Goal: Task Accomplishment & Management: Use online tool/utility

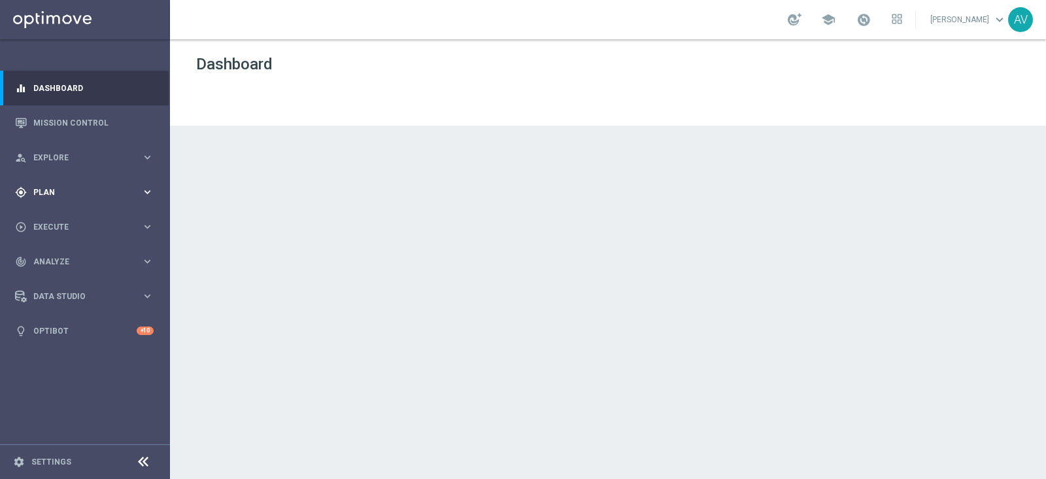
click at [44, 192] on span "Plan" at bounding box center [87, 192] width 108 height 8
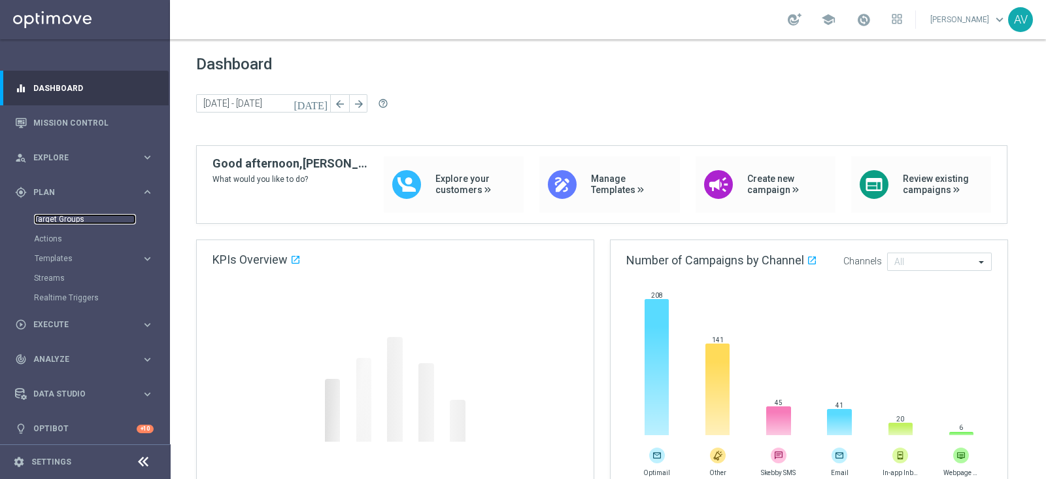
click at [69, 220] on link "Target Groups" at bounding box center [85, 219] width 102 height 10
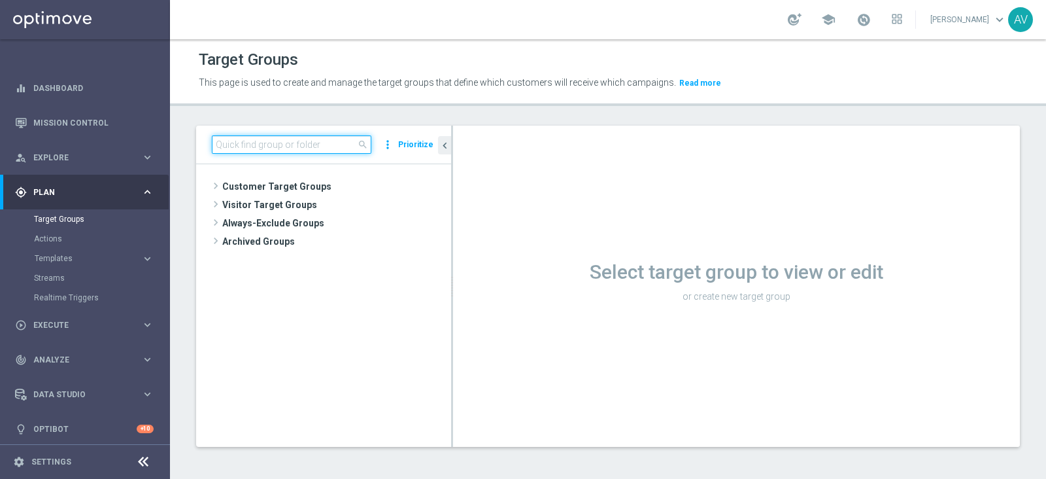
click at [298, 143] on input at bounding box center [292, 144] width 160 height 18
type input "m"
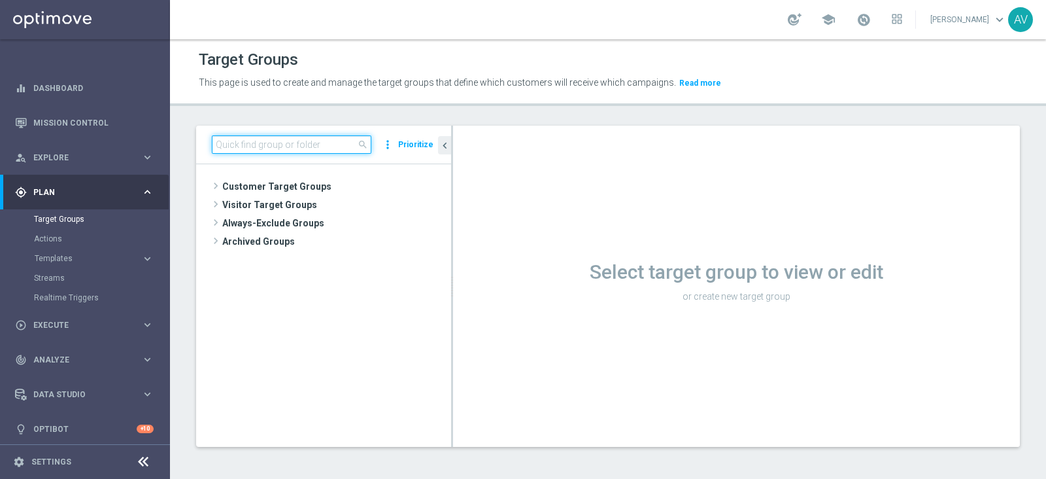
type input "m"
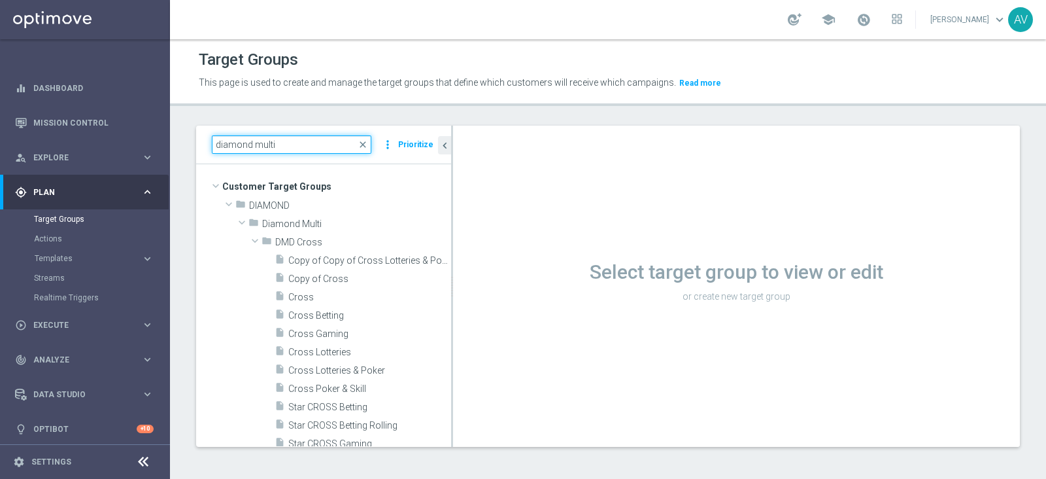
click at [298, 143] on input "diamond multi" at bounding box center [292, 144] width 160 height 18
type input "diamond multi"
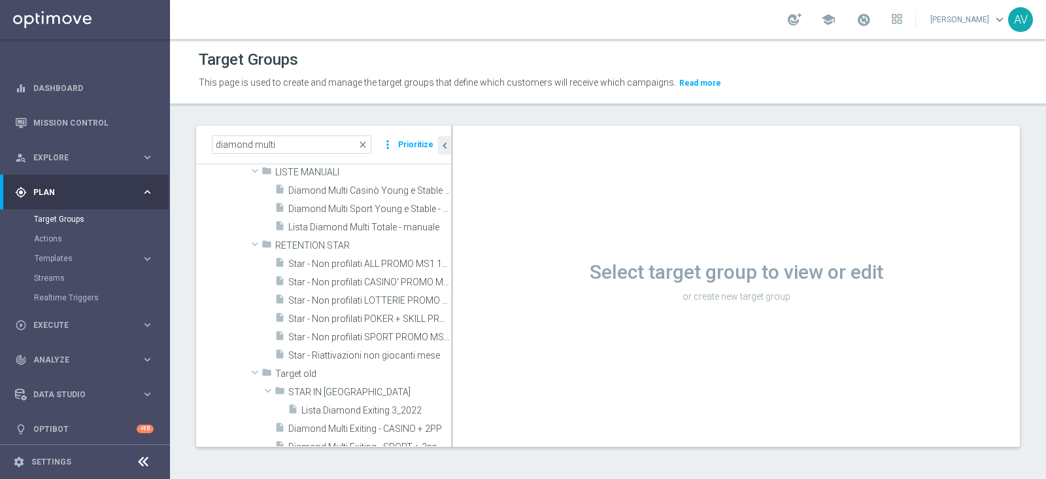
scroll to position [298, 0]
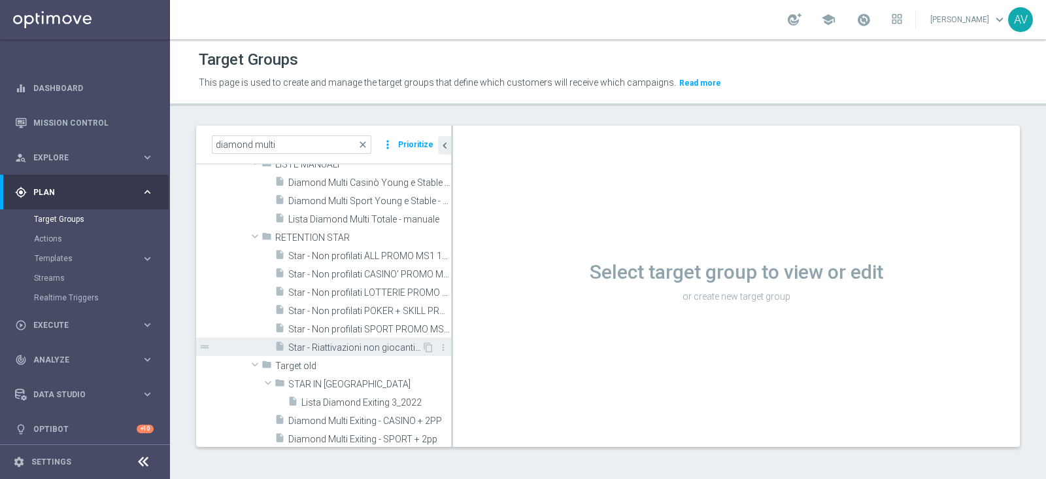
click at [334, 344] on span "Star - Riattivazioni non giocanti mese" at bounding box center [354, 347] width 133 height 11
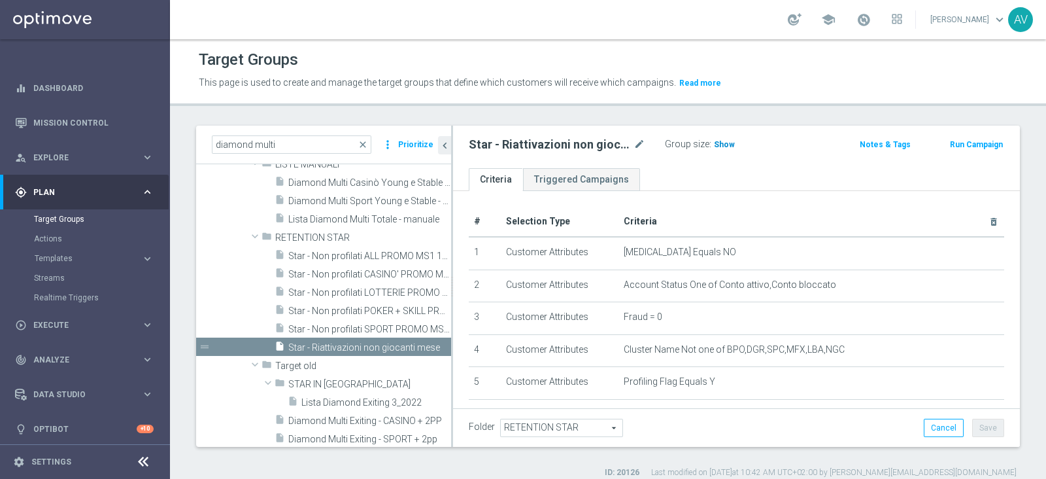
click at [718, 142] on span "Show" at bounding box center [724, 144] width 21 height 9
click at [719, 142] on span "23" at bounding box center [721, 146] width 12 height 12
click at [716, 140] on span "23" at bounding box center [721, 146] width 12 height 12
click at [383, 252] on span "Star - Non profilati ALL PROMO MS1 1M (3m)" at bounding box center [354, 255] width 133 height 11
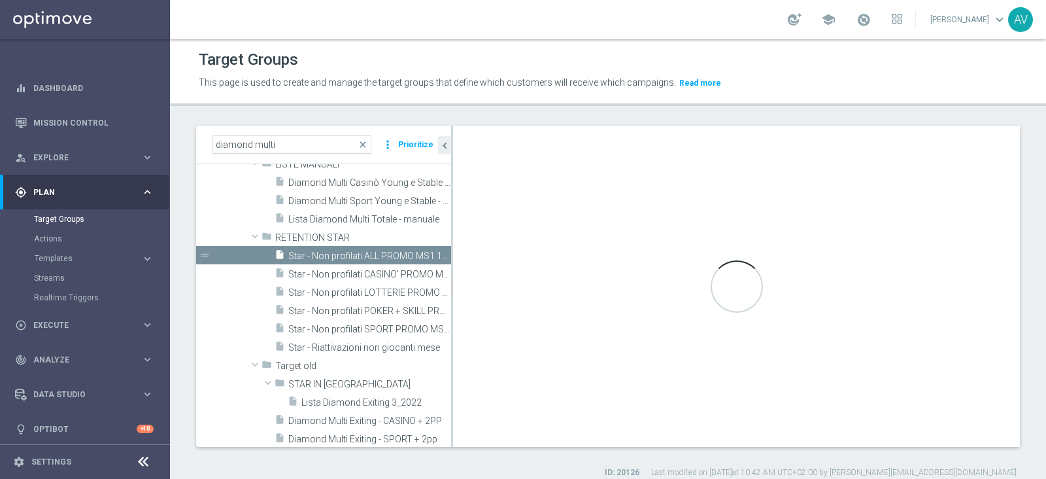
checkbox input "true"
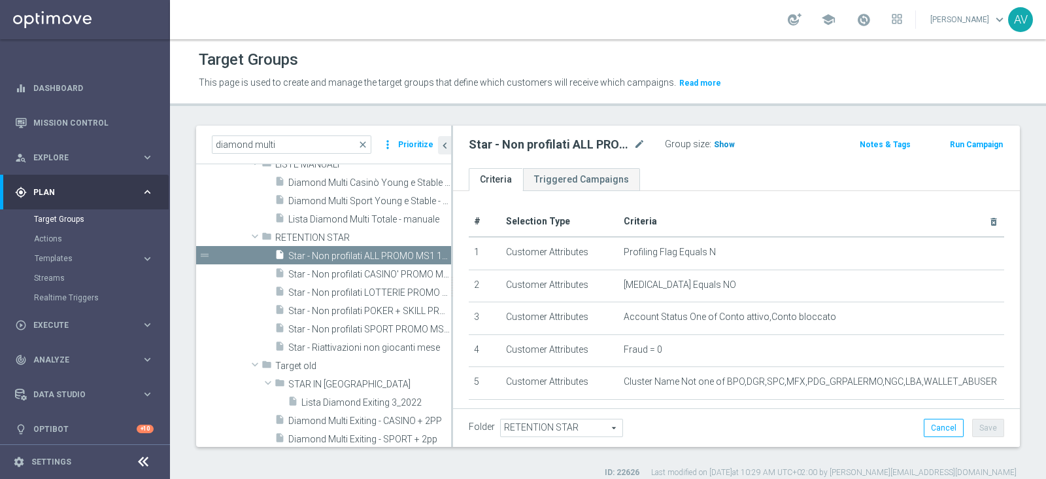
click at [723, 145] on span "Show" at bounding box center [724, 144] width 21 height 9
click at [719, 140] on span "409" at bounding box center [723, 146] width 16 height 12
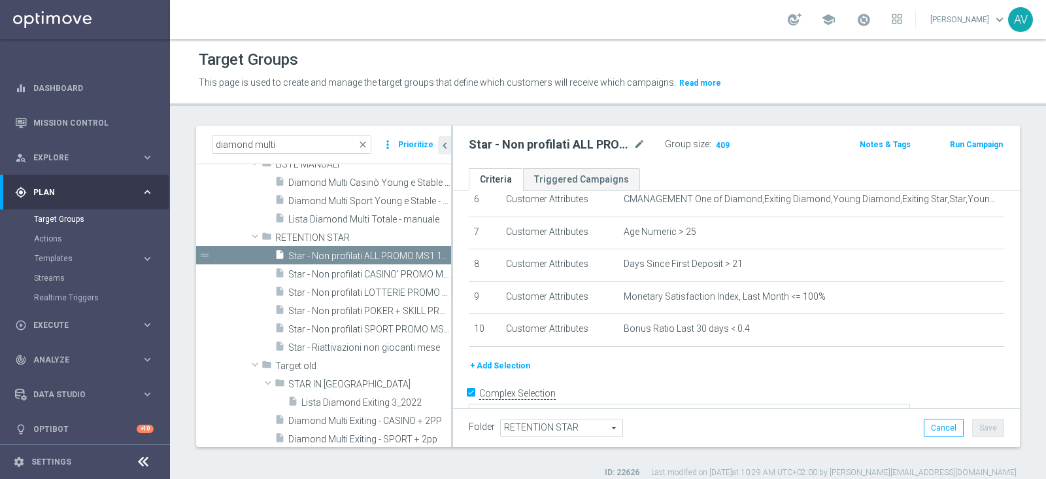
scroll to position [225, 0]
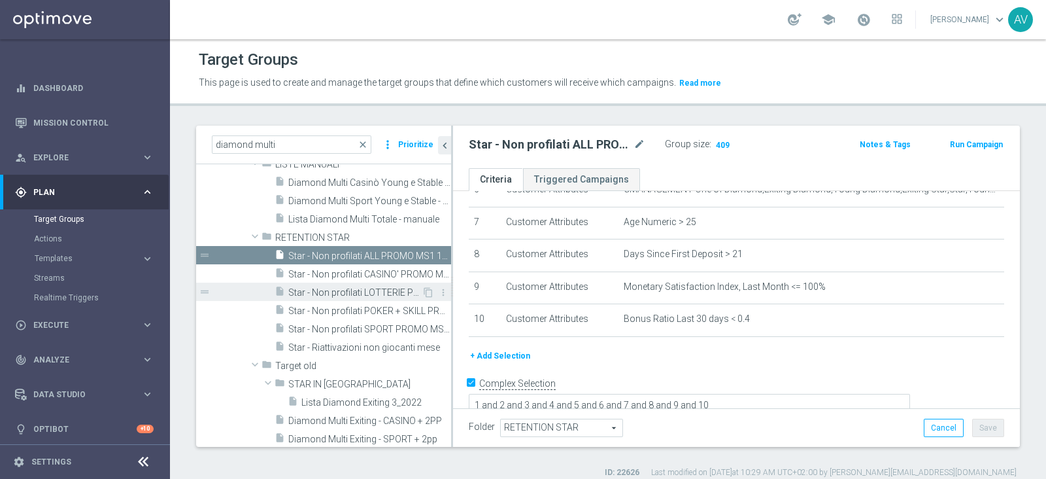
click at [390, 289] on span "Star - Non profilati LOTTERIE PROMO MS1 1M (3m)" at bounding box center [354, 292] width 133 height 11
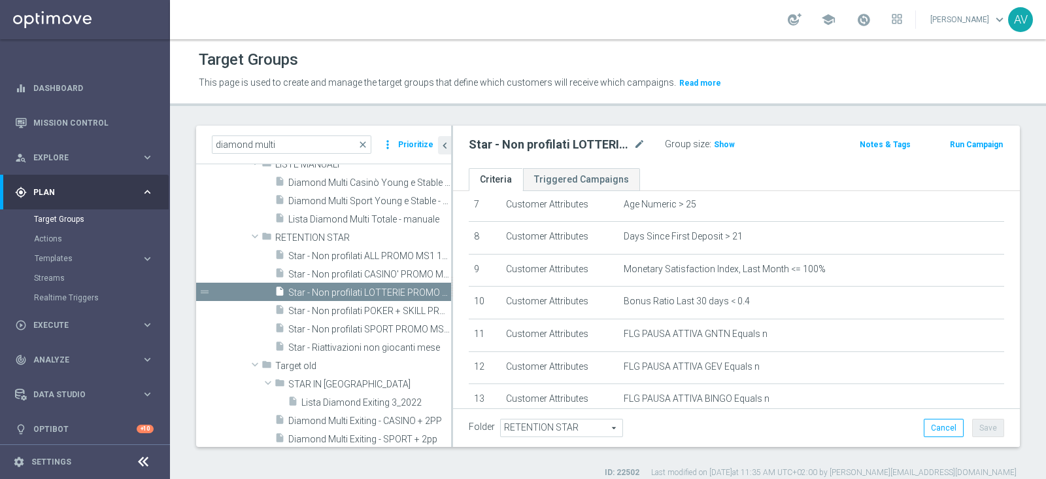
scroll to position [320, 0]
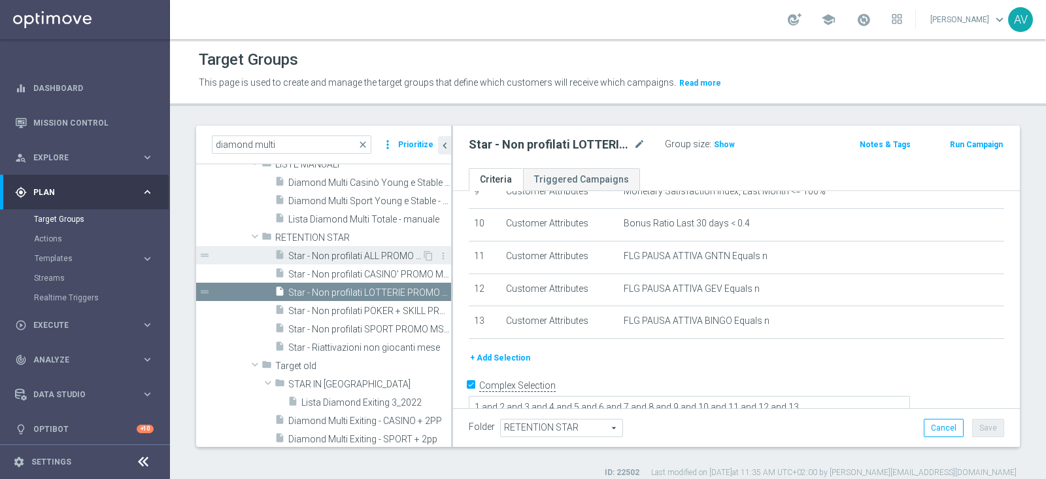
click at [353, 258] on span "Star - Non profilati ALL PROMO MS1 1M (3m)" at bounding box center [354, 255] width 133 height 11
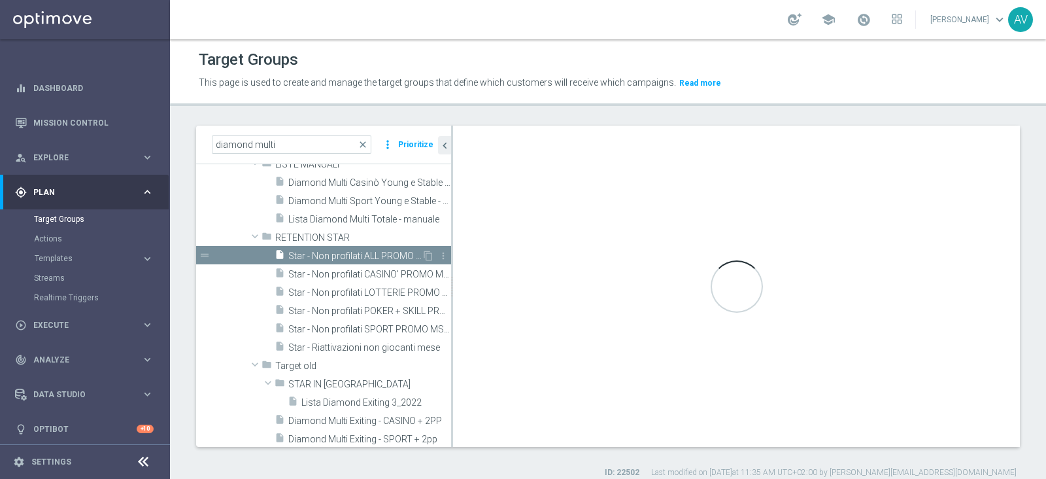
type textarea "1 and 2 and 3 and 4 and 5 and 6 and 7 and 8 and 9 and 10"
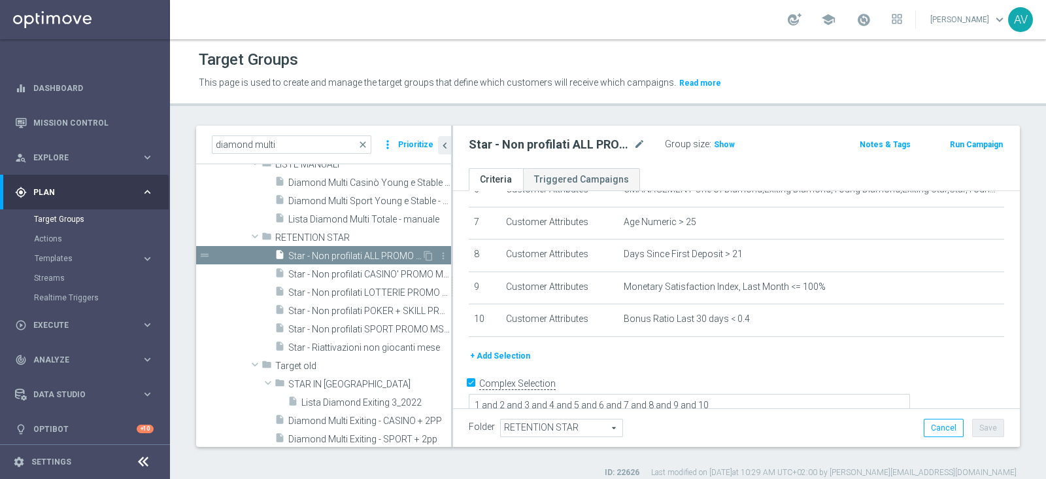
click at [353, 258] on span "Star - Non profilati ALL PROMO MS1 1M (3m)" at bounding box center [354, 255] width 133 height 11
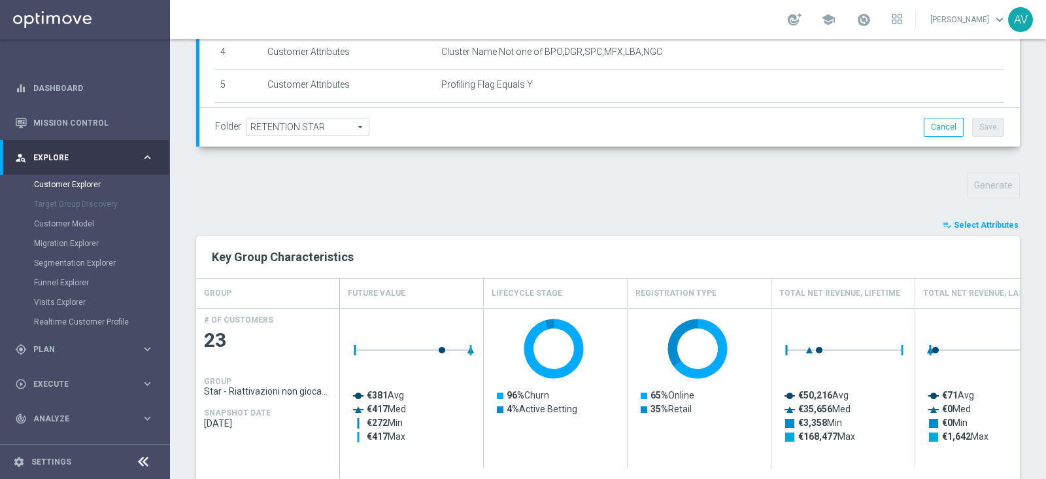
scroll to position [358, 0]
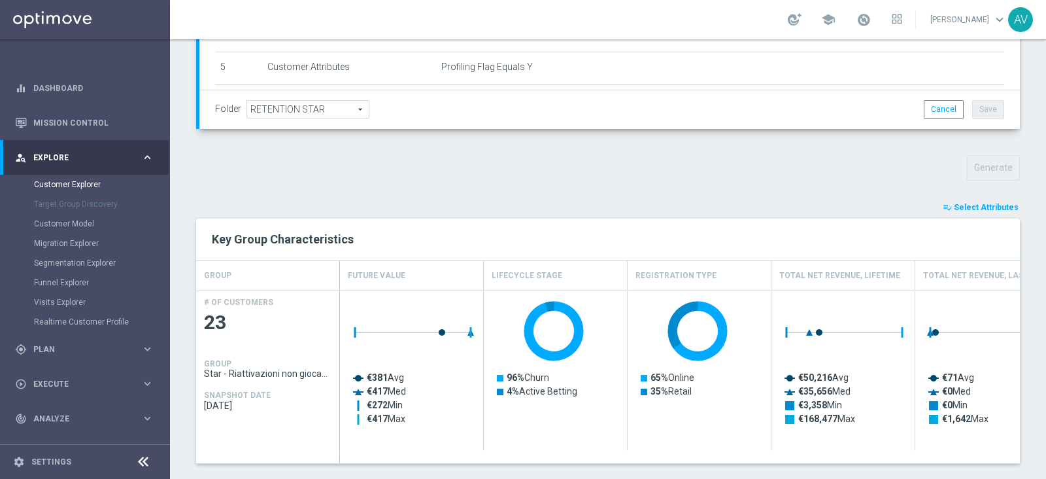
click at [954, 203] on span "Select Attributes" at bounding box center [986, 207] width 65 height 9
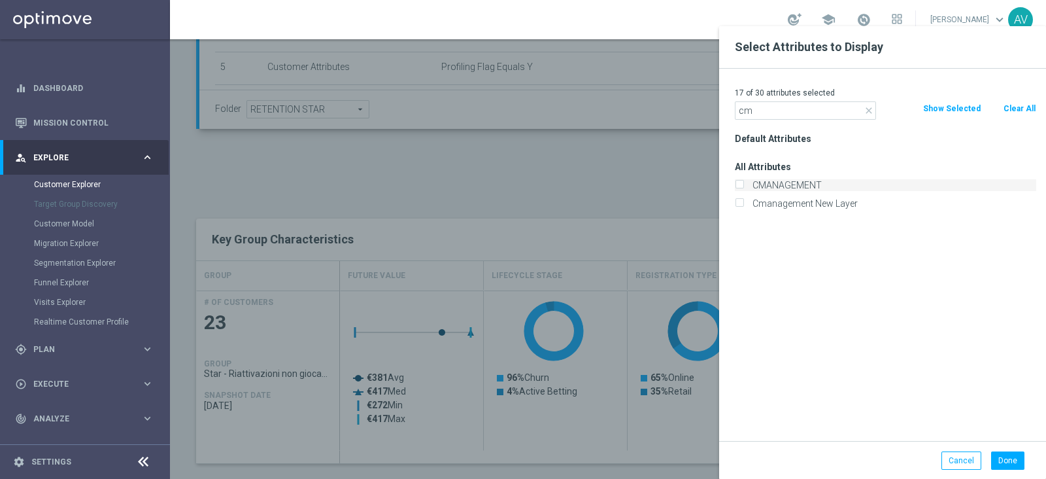
type input "cm"
click at [738, 184] on input "CMANAGEMENT" at bounding box center [739, 186] width 9 height 9
checkbox input "true"
click at [1003, 455] on button "Done" at bounding box center [1008, 460] width 33 height 18
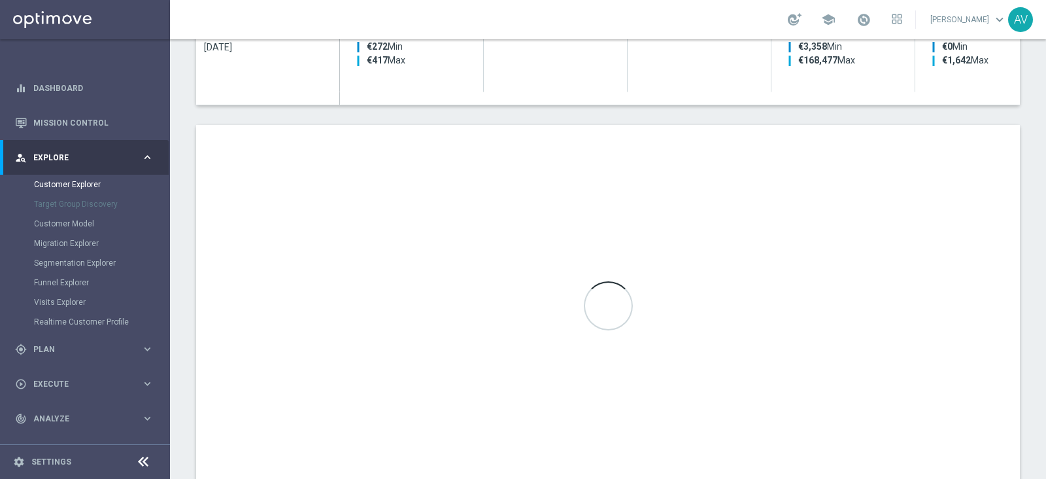
scroll to position [706, 0]
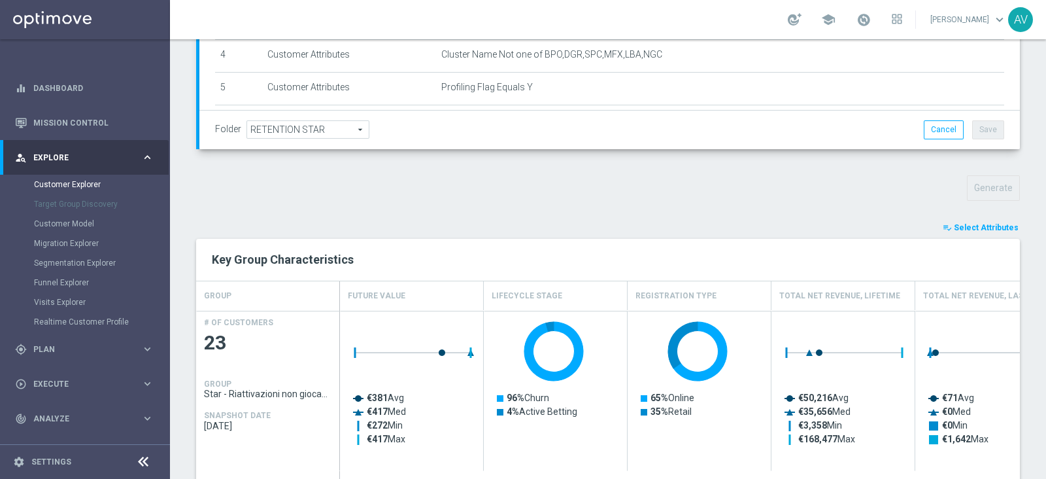
scroll to position [468, 0]
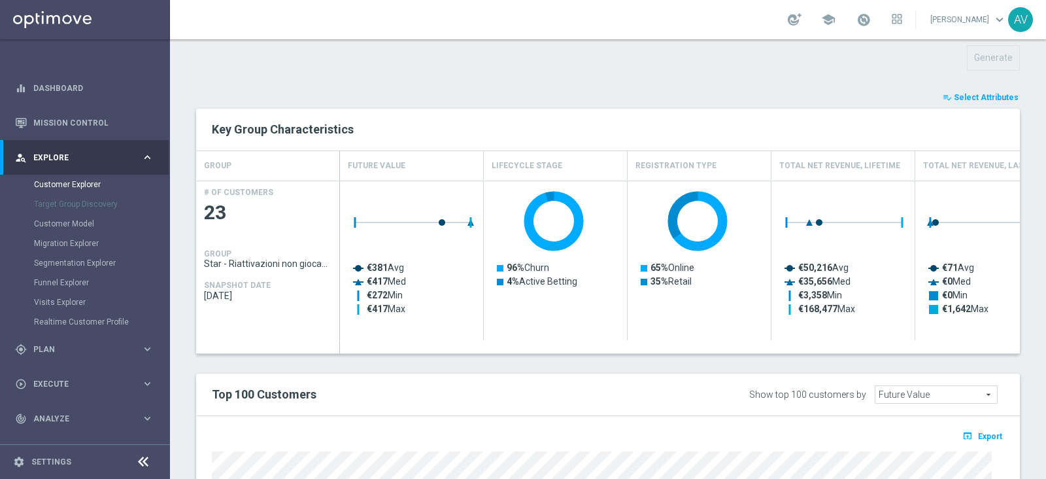
click at [963, 93] on span "Select Attributes" at bounding box center [986, 97] width 65 height 9
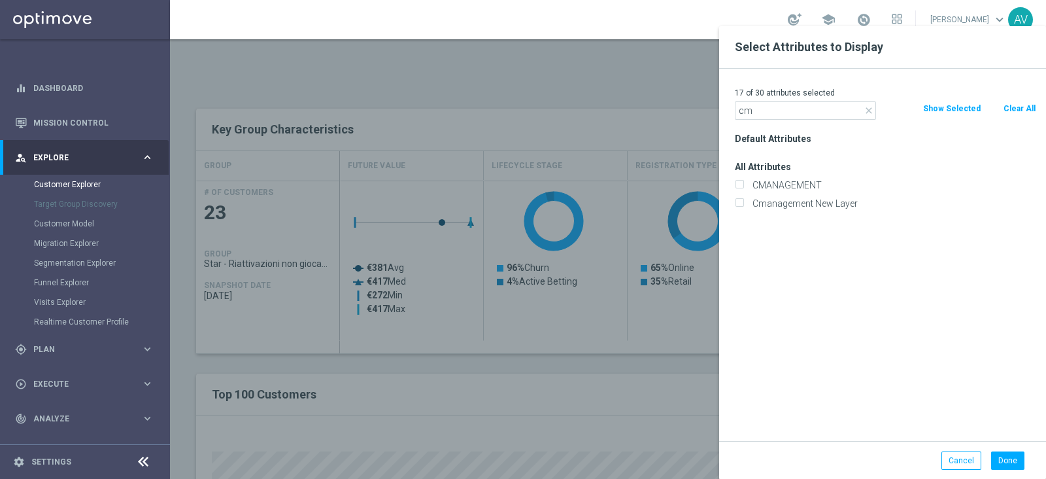
type input "cm"
click at [789, 191] on div "CMANAGEMENT" at bounding box center [885, 185] width 321 height 18
click at [786, 181] on label "CMANAGEMENT" at bounding box center [892, 185] width 288 height 12
click at [744, 182] on input "CMANAGEMENT" at bounding box center [739, 186] width 9 height 9
checkbox input "true"
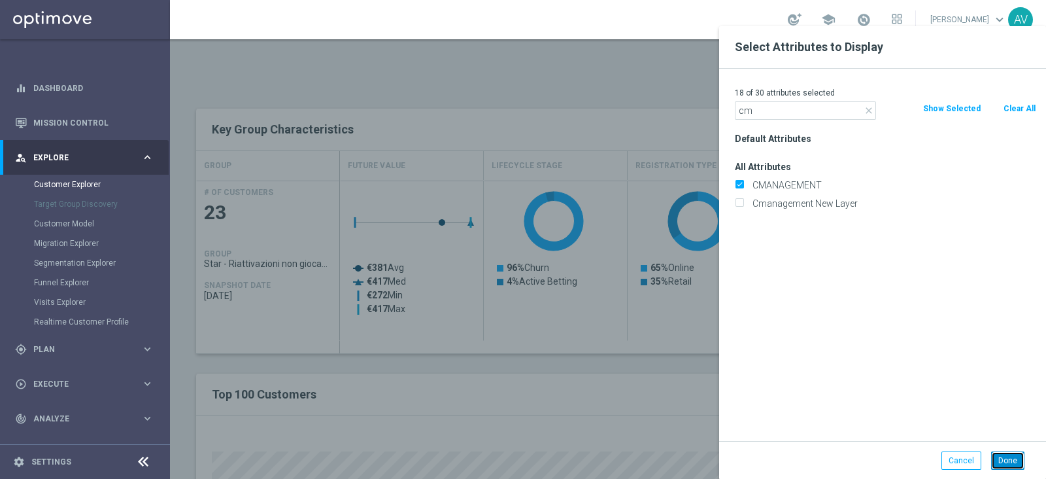
click at [1004, 454] on button "Done" at bounding box center [1008, 460] width 33 height 18
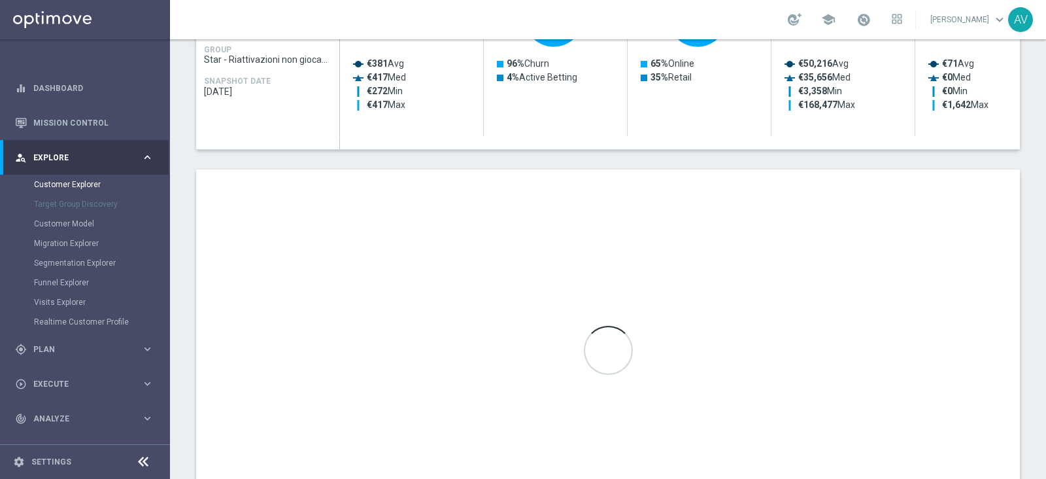
scroll to position [665, 0]
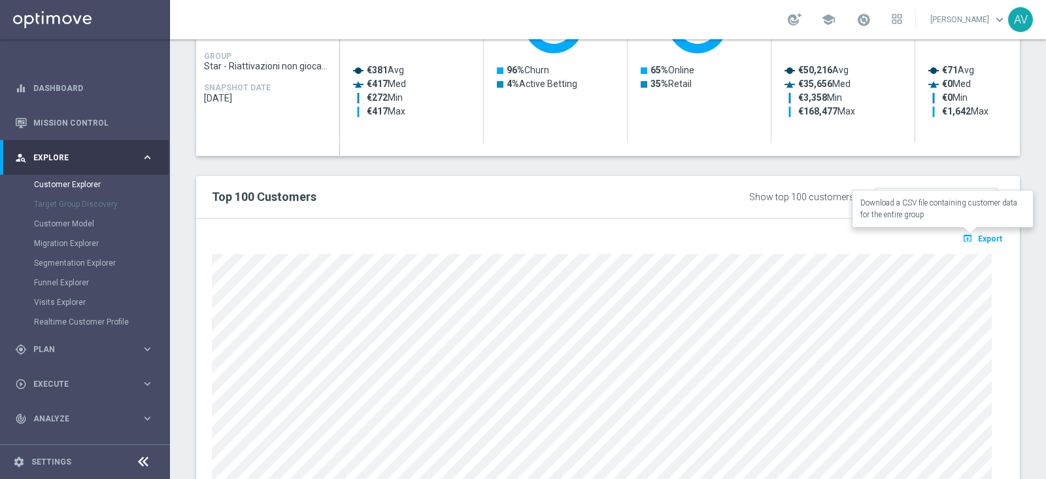
click at [978, 234] on span "Export" at bounding box center [990, 238] width 24 height 9
click at [1033, 152] on div "TARGET GROUP Star - Riattivazioni non giocanti mese Star - Riattivazioni non gi…" at bounding box center [608, 10] width 876 height 1094
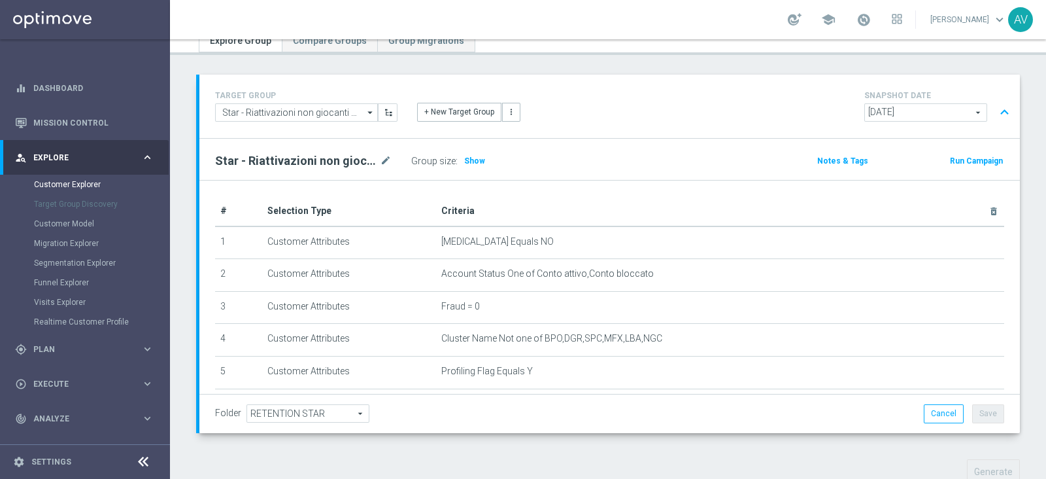
scroll to position [0, 0]
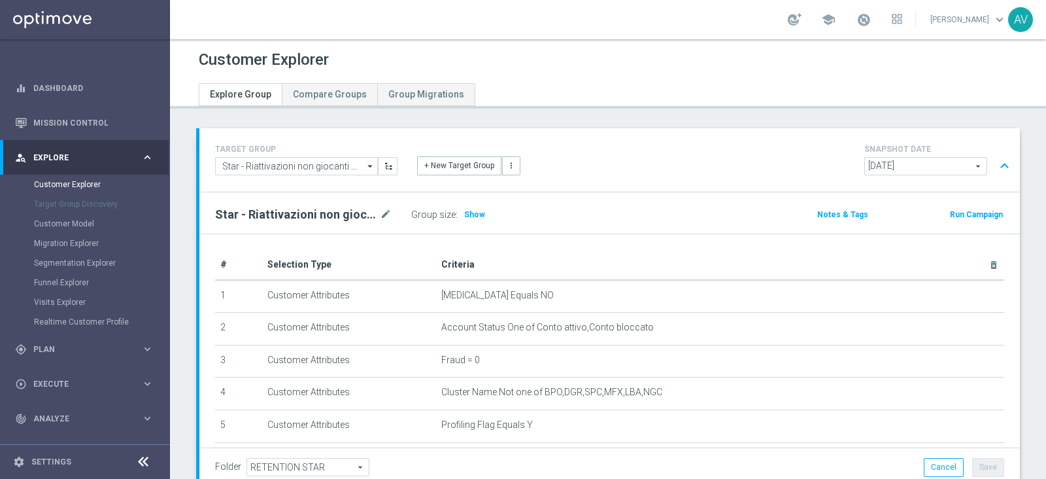
click at [949, 211] on button "Run Campaign" at bounding box center [977, 214] width 56 height 14
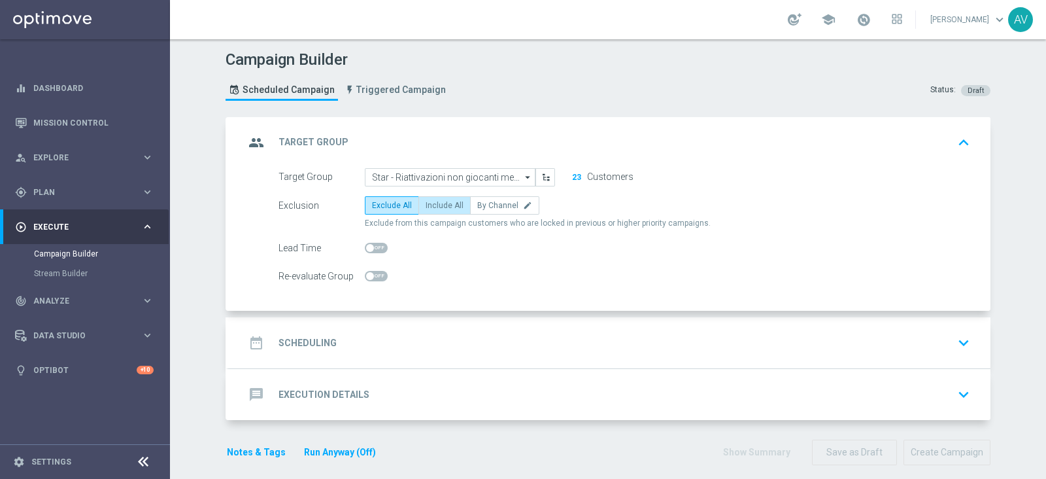
click at [440, 201] on span "Include All" at bounding box center [445, 205] width 38 height 9
click at [434, 203] on input "Include All" at bounding box center [430, 207] width 9 height 9
radio input "true"
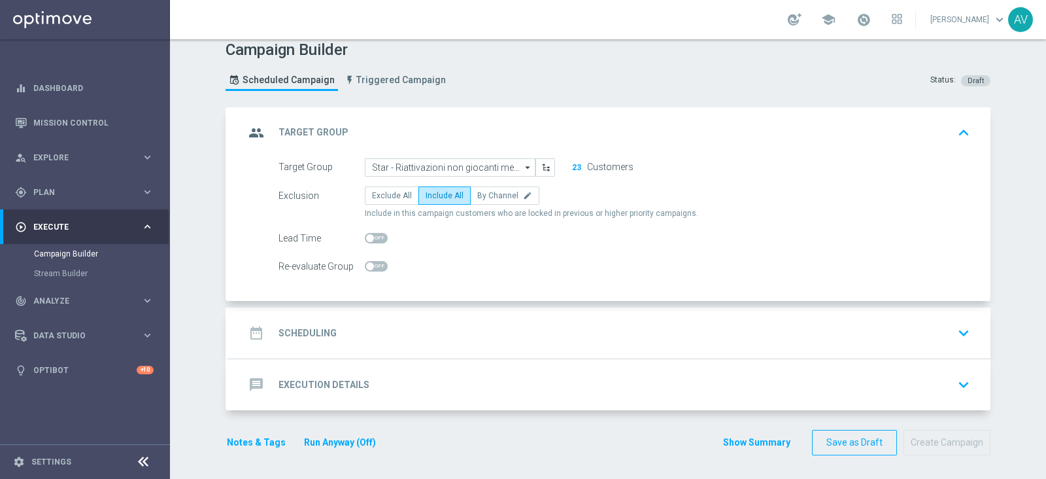
click at [258, 131] on icon "group" at bounding box center [257, 133] width 24 height 24
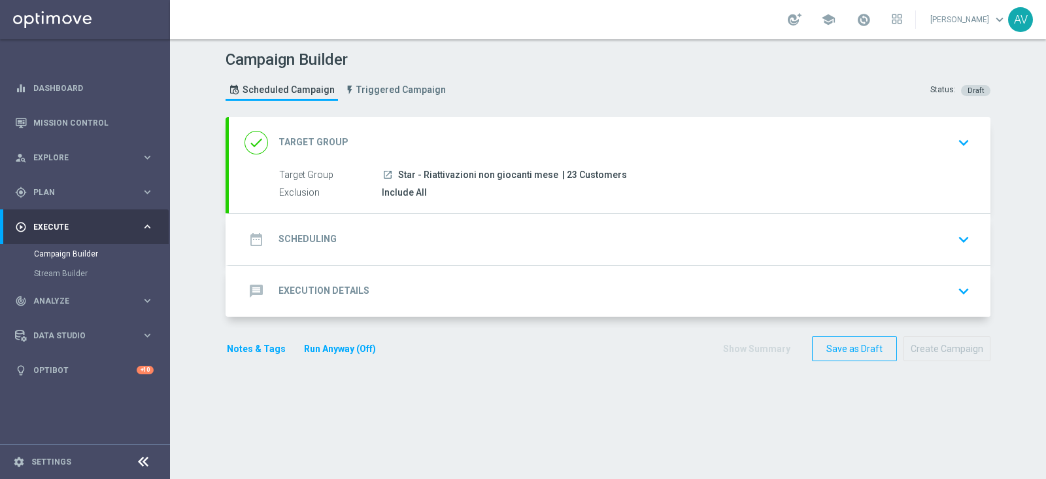
scroll to position [0, 0]
click at [258, 232] on icon "date_range" at bounding box center [257, 240] width 24 height 24
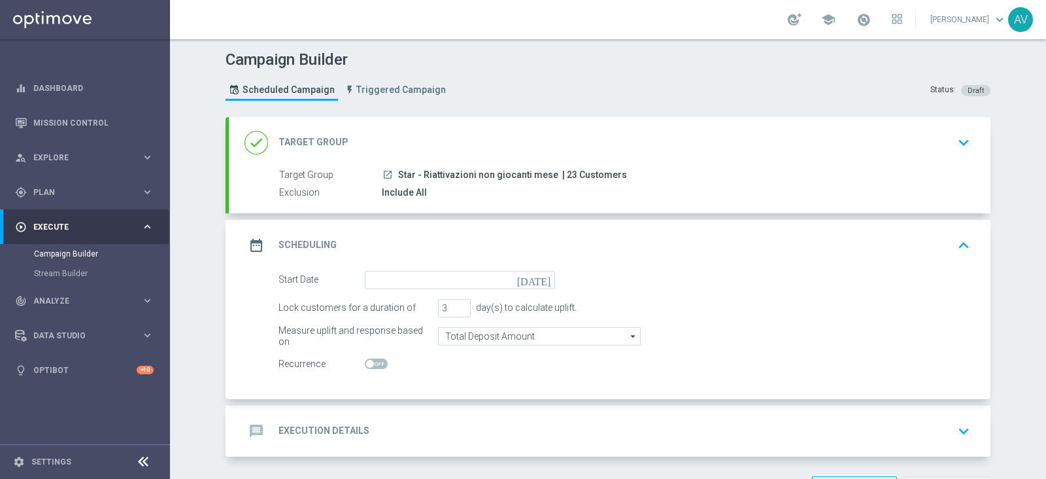
click at [540, 276] on icon "[DATE]" at bounding box center [536, 278] width 39 height 14
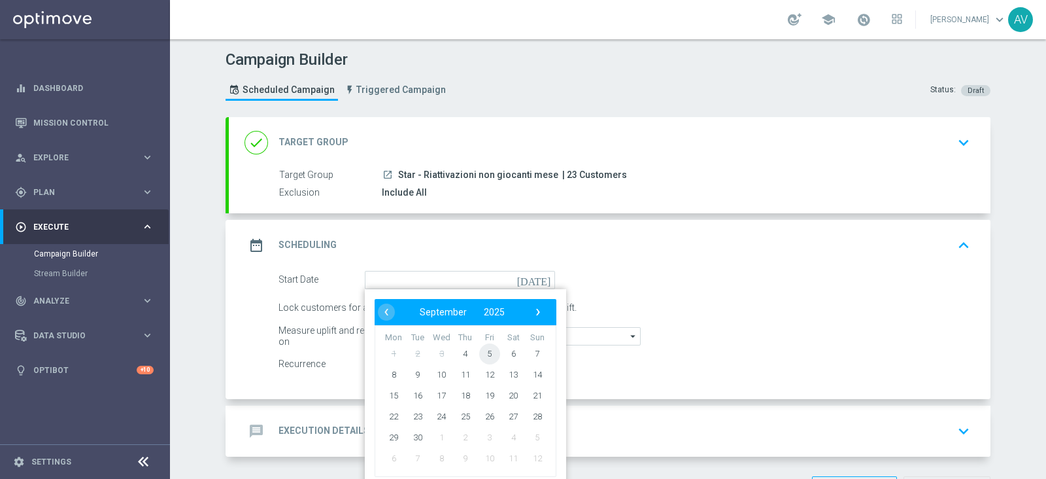
click at [482, 349] on span "5" at bounding box center [489, 353] width 21 height 21
type input "05 Sep 2025"
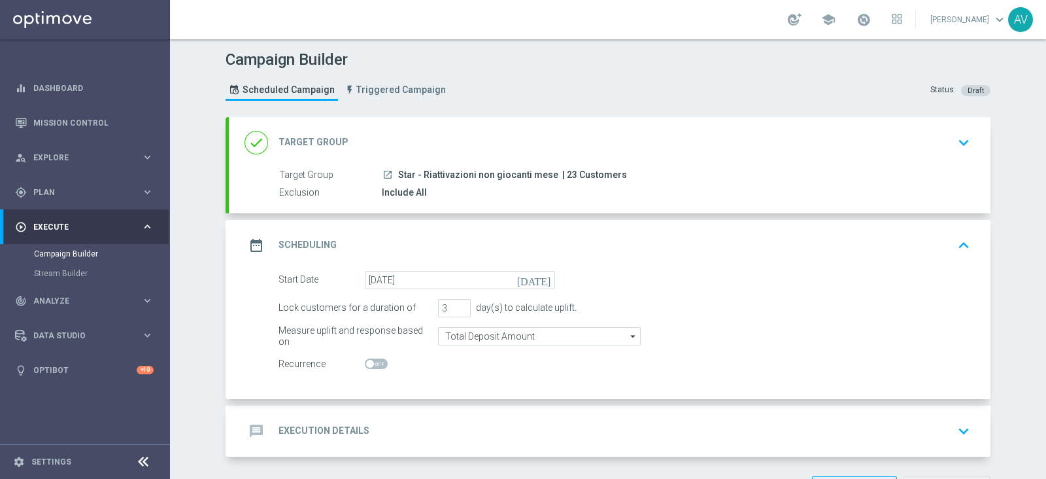
scroll to position [47, 0]
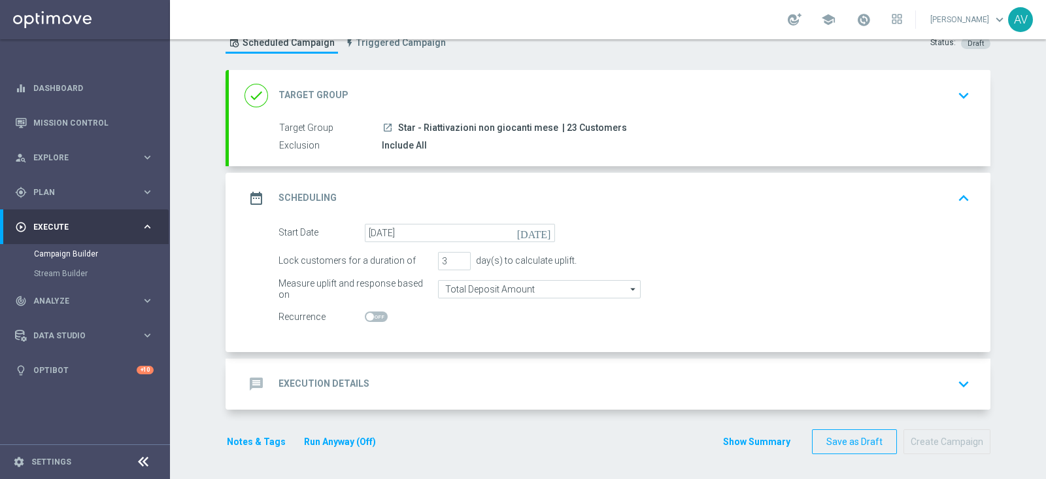
click at [259, 197] on icon "date_range" at bounding box center [257, 198] width 24 height 24
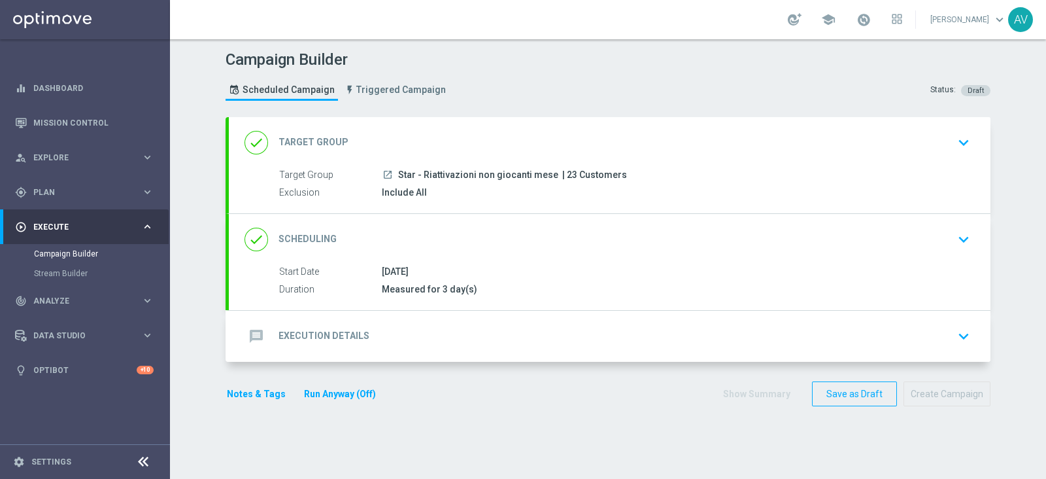
scroll to position [0, 0]
click at [252, 326] on icon "message" at bounding box center [257, 336] width 24 height 24
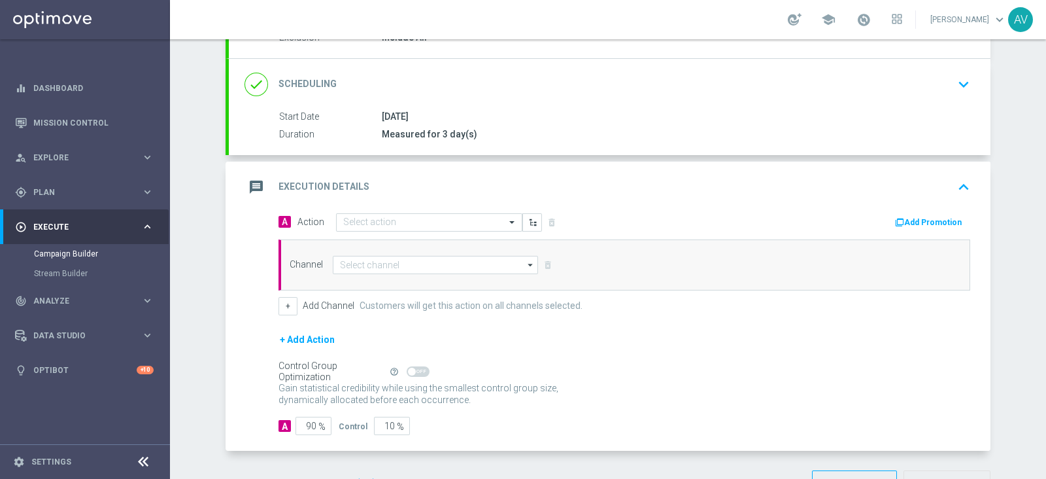
scroll to position [152, 0]
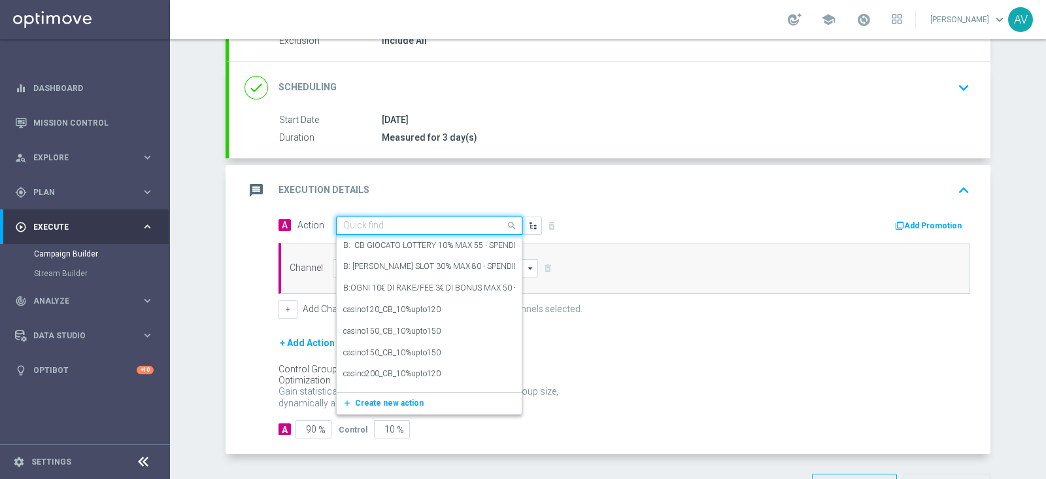
click at [462, 224] on input "text" at bounding box center [416, 225] width 146 height 11
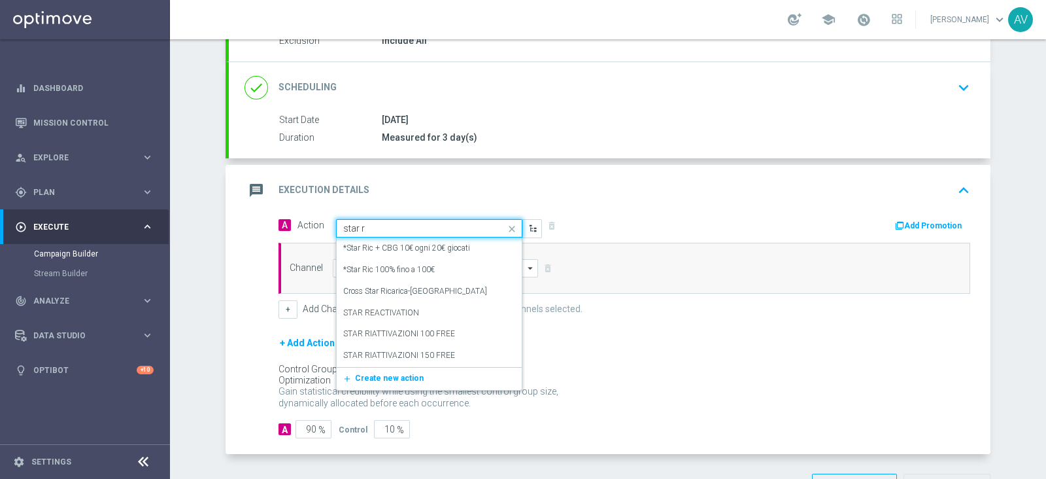
type input "star re"
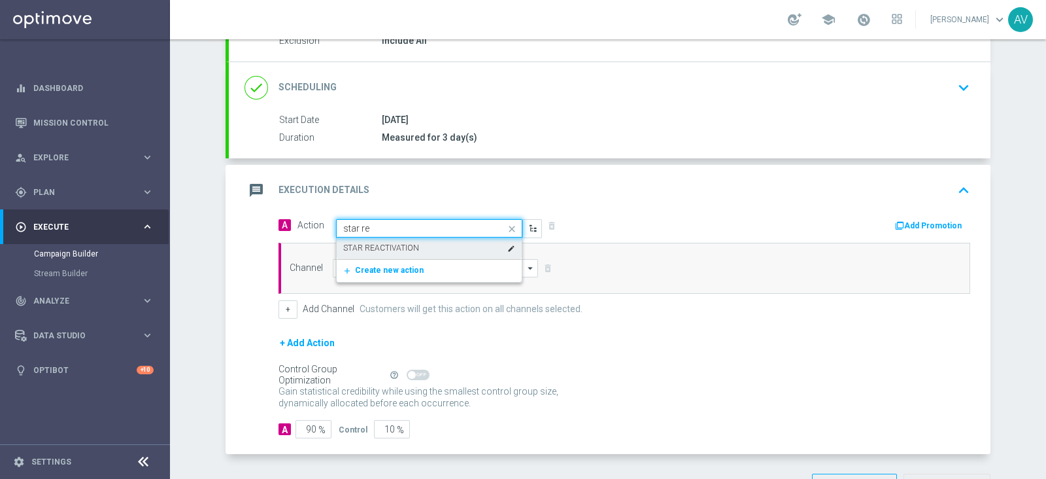
click at [419, 243] on div "STAR REACTIVATION edit" at bounding box center [429, 248] width 172 height 22
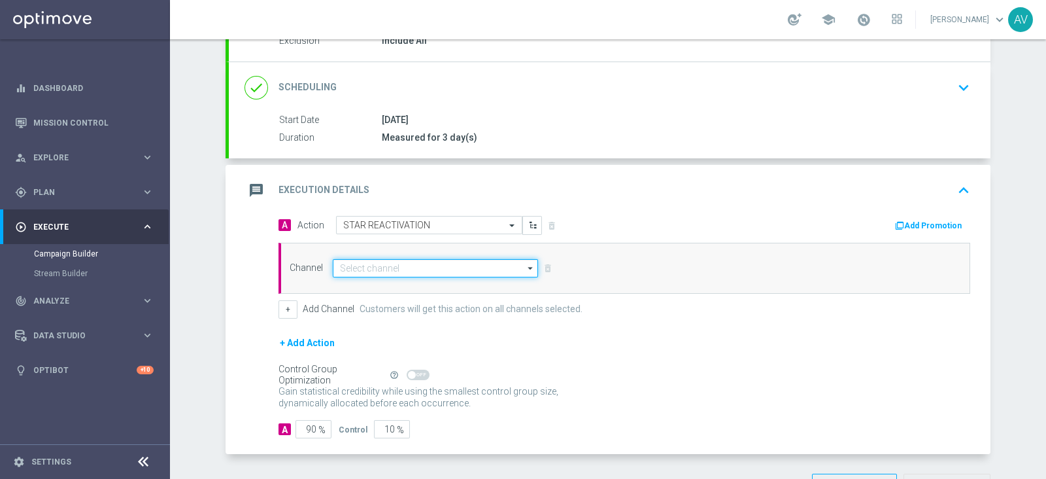
click at [375, 270] on input at bounding box center [435, 268] width 205 height 18
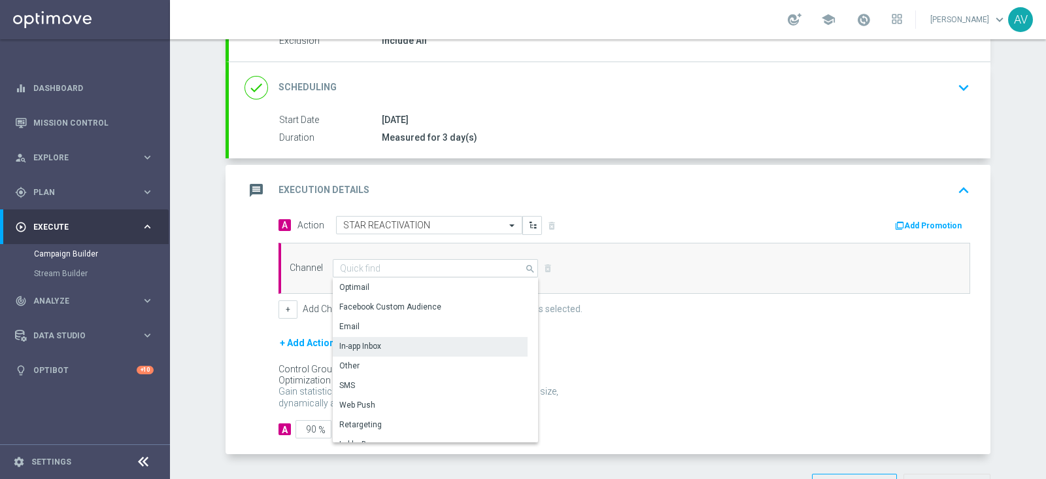
click at [366, 340] on div "In-app Inbox" at bounding box center [360, 346] width 42 height 12
type input "In-app Inbox"
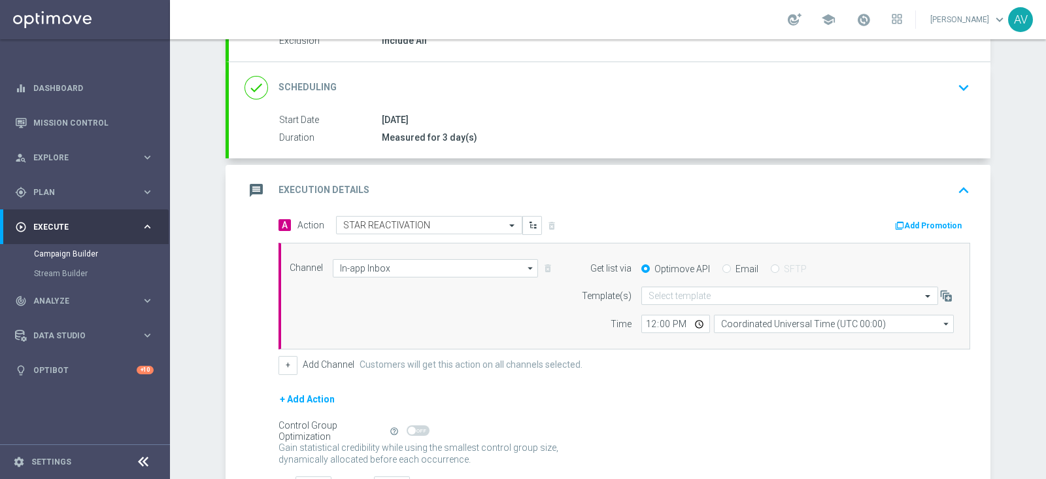
click at [723, 267] on input "Email" at bounding box center [727, 270] width 9 height 9
radio input "true"
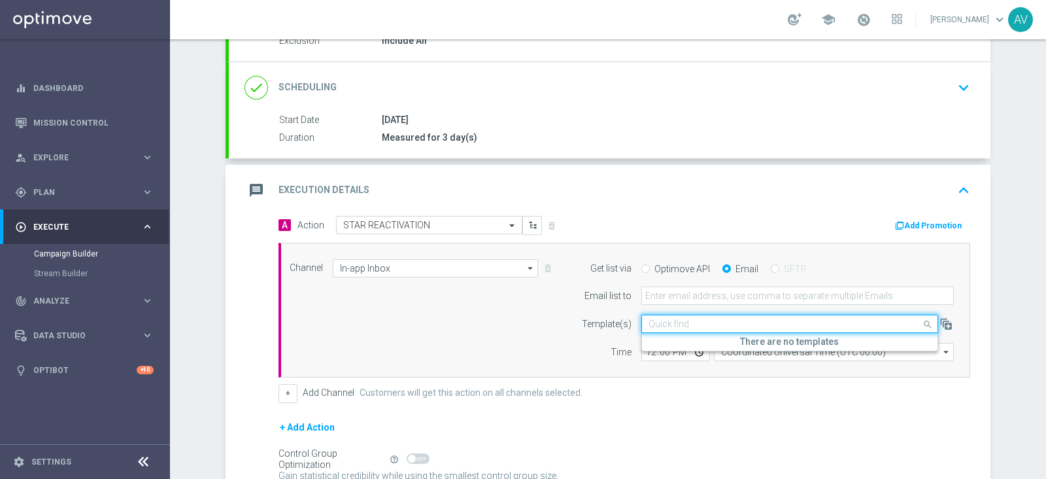
click at [658, 320] on input "text" at bounding box center [777, 324] width 256 height 11
type input "aless"
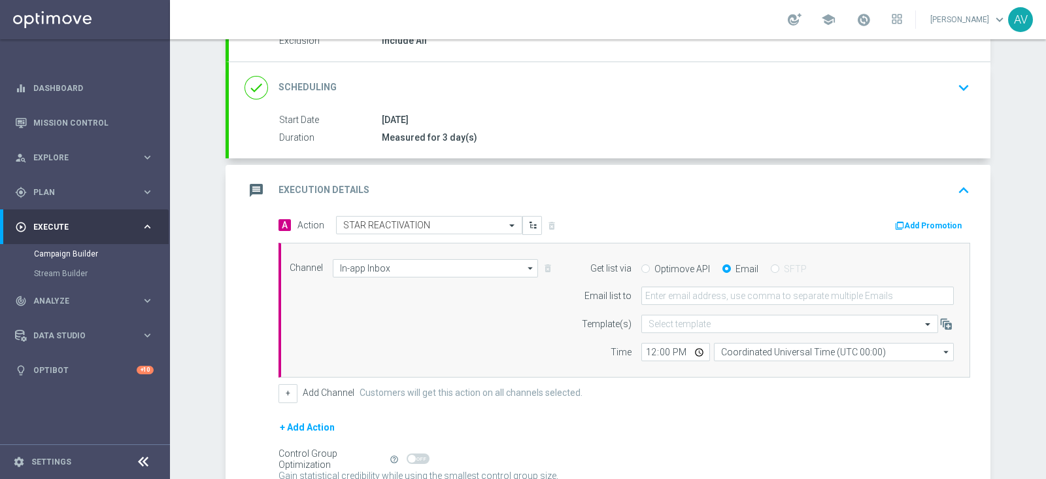
click at [438, 302] on div "Channel In-app Inbox In-app Inbox arrow_drop_down Show Selected 1 of 20 Optimail" at bounding box center [622, 310] width 684 height 103
click at [416, 271] on input "In-app Inbox" at bounding box center [435, 268] width 205 height 18
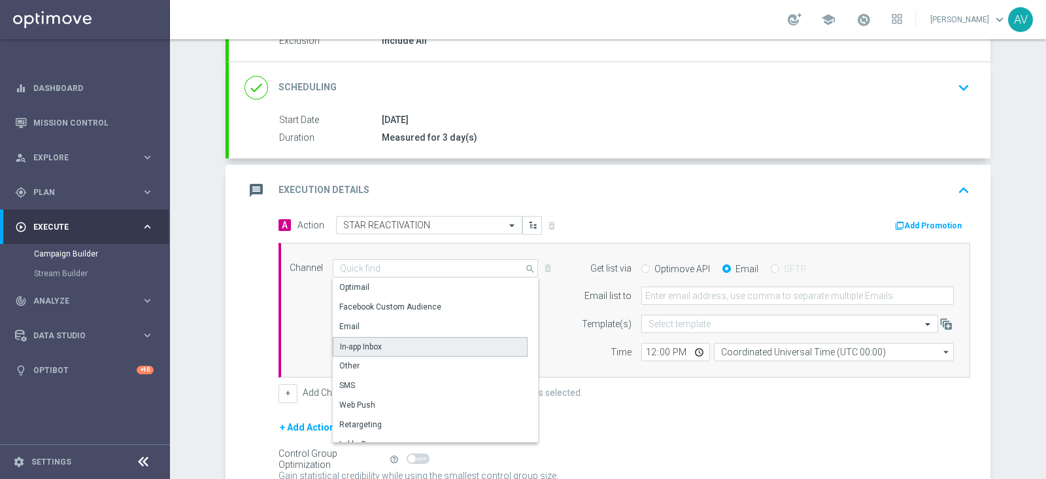
click at [363, 345] on div "In-app Inbox" at bounding box center [361, 347] width 42 height 12
type input "In-app Inbox"
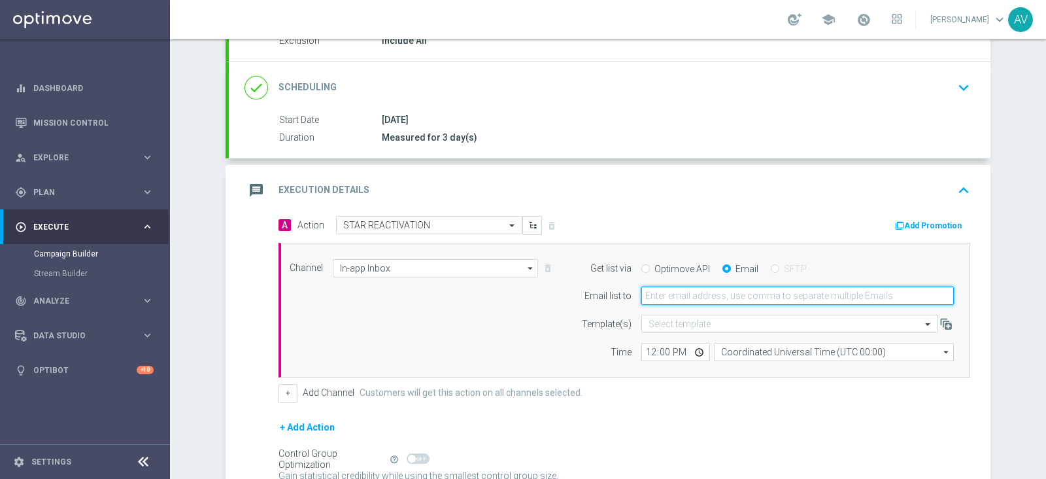
click at [671, 295] on input "email" at bounding box center [798, 295] width 313 height 18
type input "alessandro.vania@sisal.it"
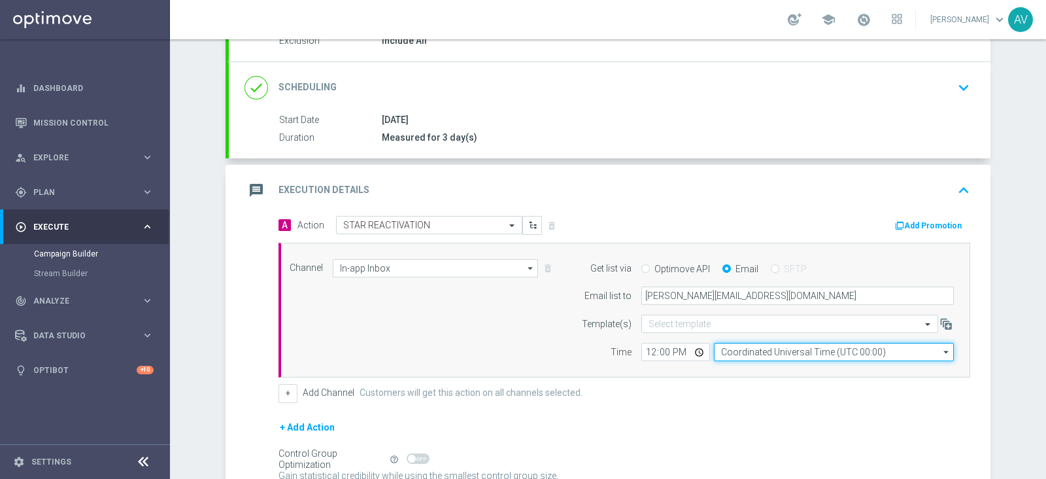
click at [826, 350] on input "Coordinated Universal Time (UTC 00:00)" at bounding box center [834, 352] width 240 height 18
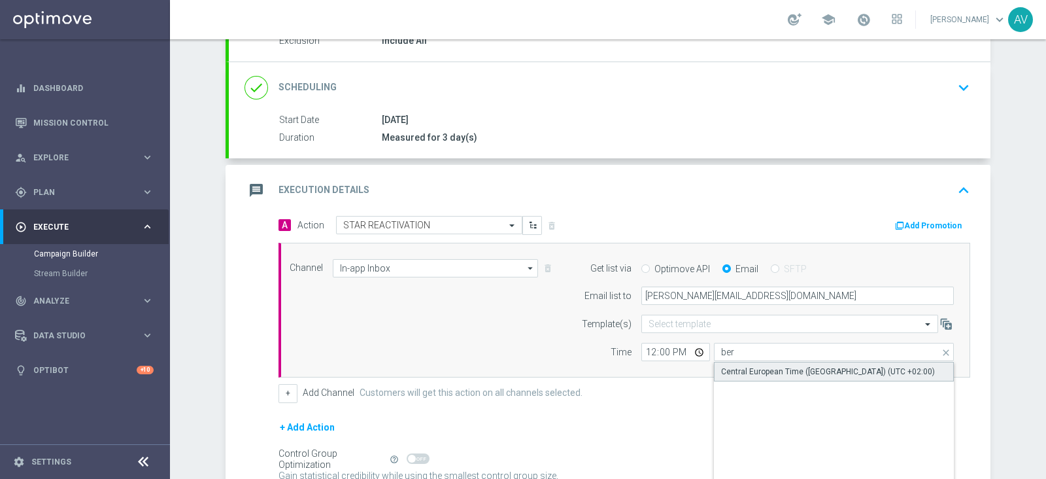
click at [823, 362] on div "Central European Time (Berlin) (UTC +02:00)" at bounding box center [834, 372] width 241 height 20
type input "Central European Time (Berlin) (UTC +02:00)"
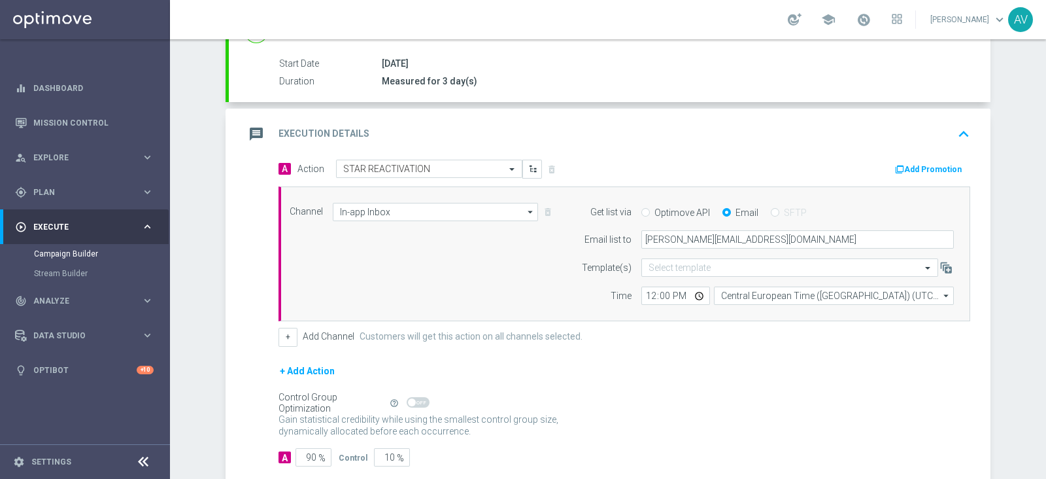
scroll to position [280, 0]
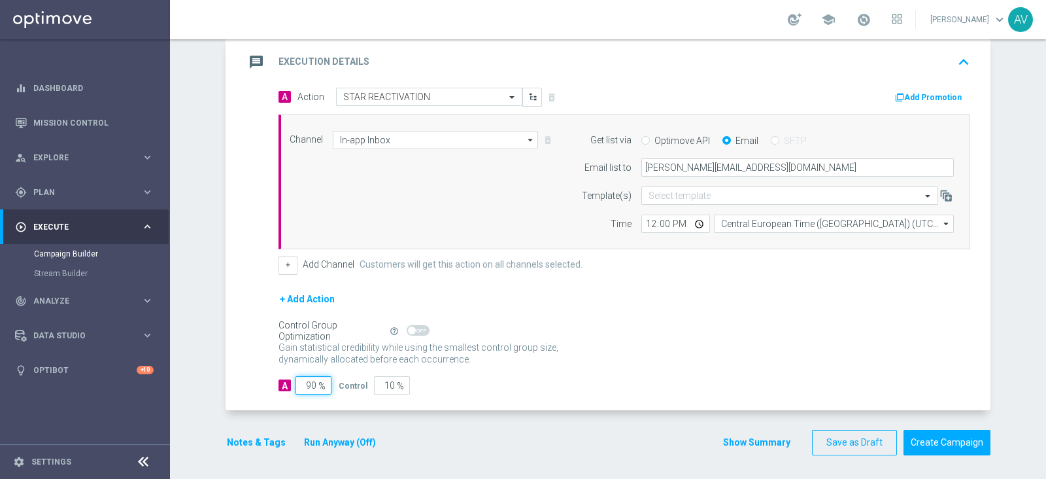
click at [307, 383] on input "90" at bounding box center [314, 385] width 36 height 18
type input "0"
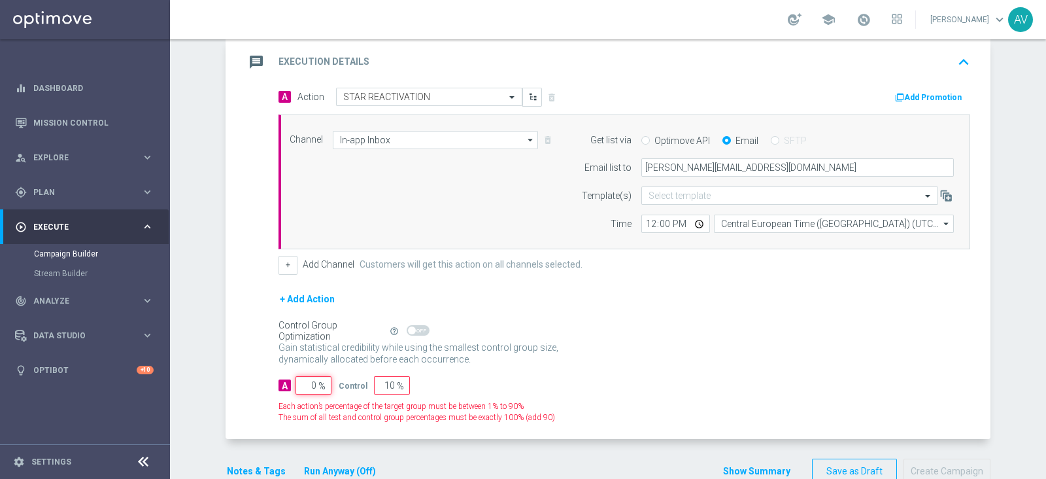
type input "100"
type input "10"
type input "90"
type input "100"
type input "0"
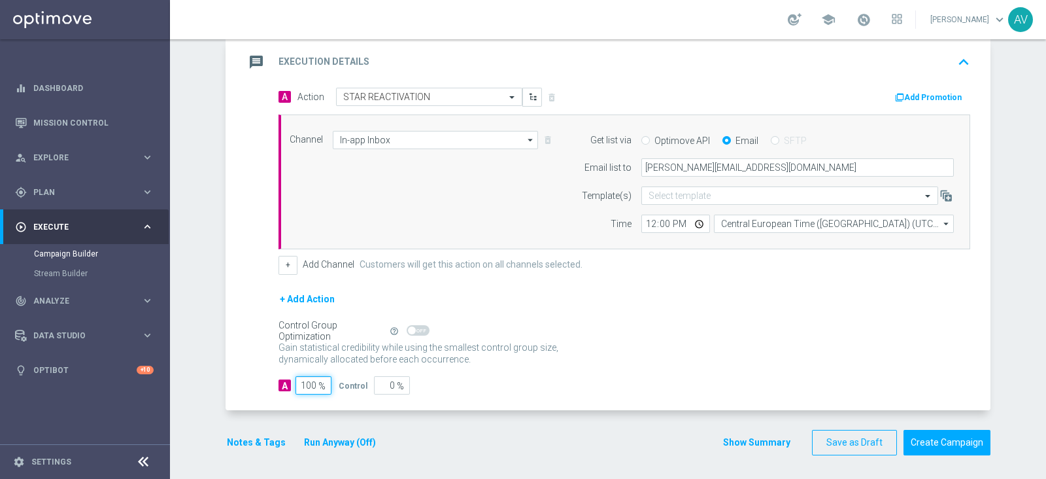
type input "100"
click at [245, 62] on icon "message" at bounding box center [257, 62] width 24 height 24
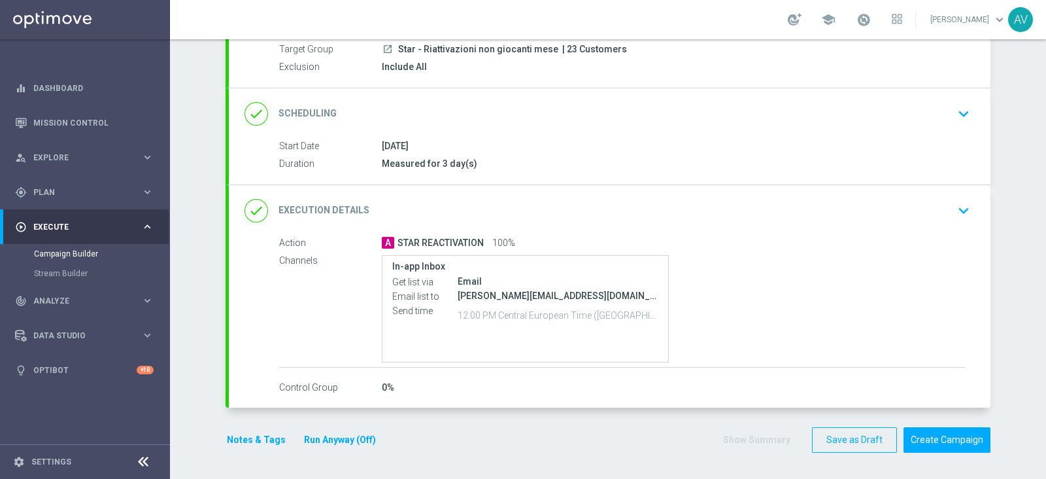
scroll to position [124, 0]
click at [232, 446] on button "Notes & Tags" at bounding box center [256, 442] width 61 height 16
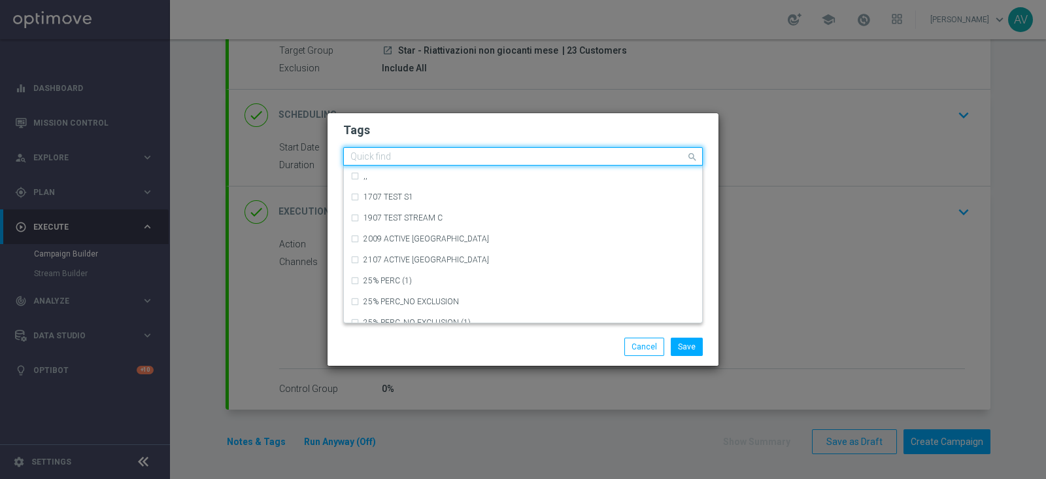
click at [392, 162] on input "text" at bounding box center [519, 157] width 336 height 11
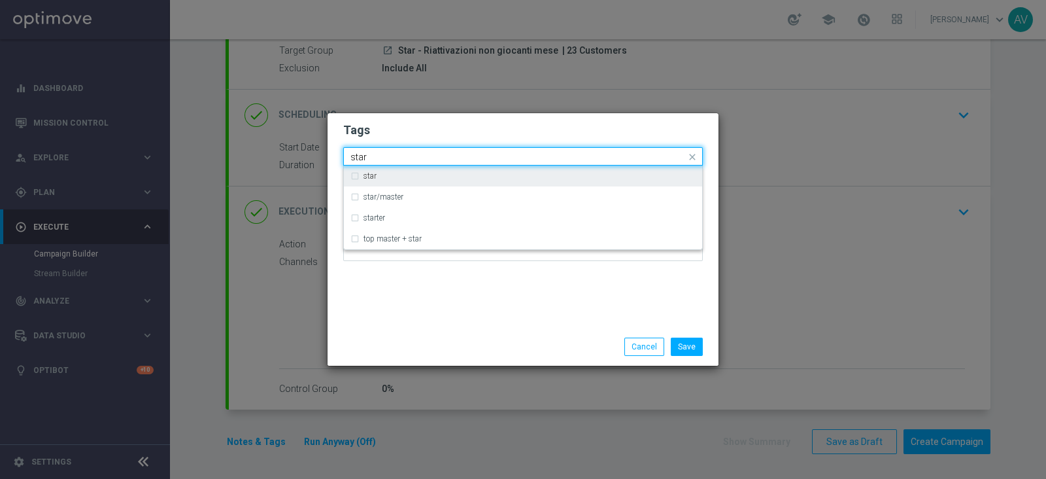
click at [396, 173] on div "star" at bounding box center [530, 176] width 332 height 8
type input "star"
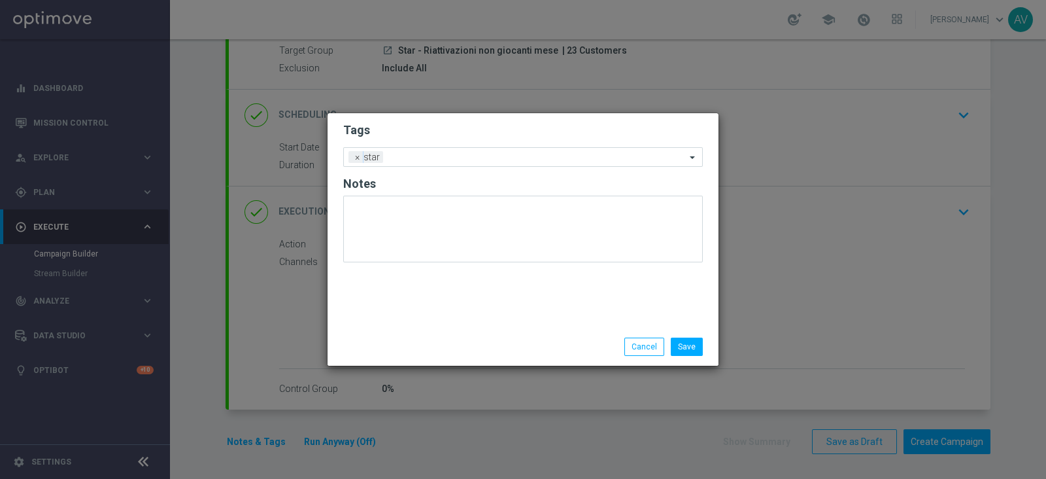
click at [494, 328] on div "Save Cancel" at bounding box center [523, 347] width 391 height 38
click at [440, 154] on input "text" at bounding box center [538, 157] width 298 height 11
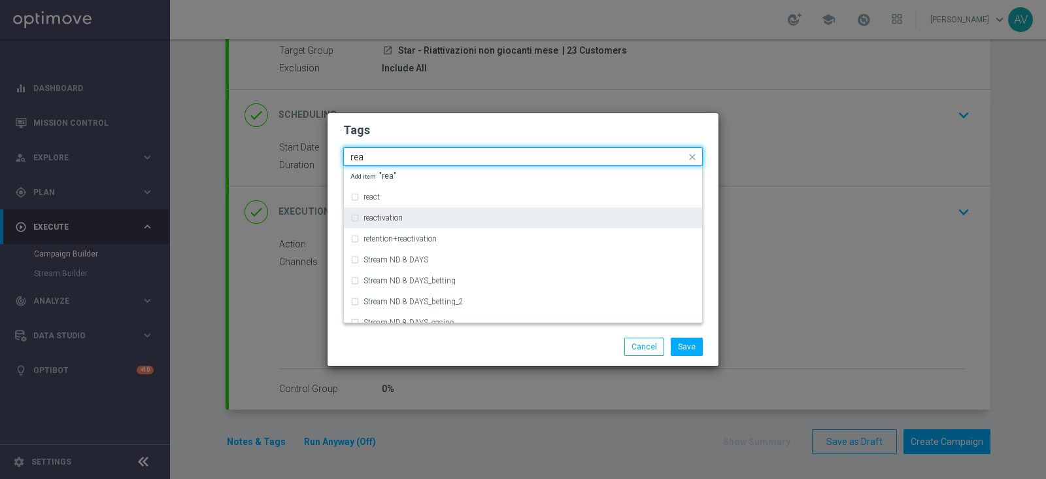
click at [393, 215] on label "reactivation" at bounding box center [383, 218] width 39 height 8
type input "rea"
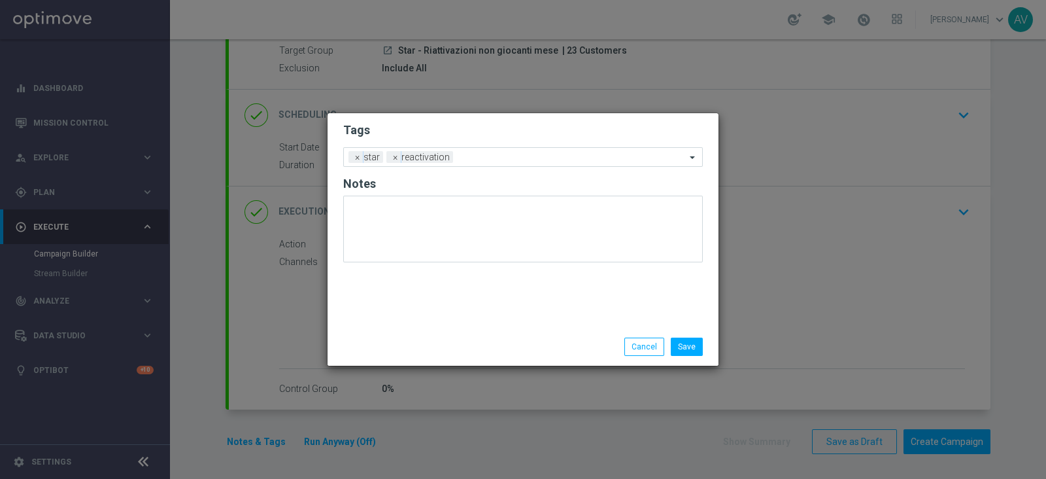
click at [504, 348] on div "Save Cancel" at bounding box center [586, 346] width 253 height 18
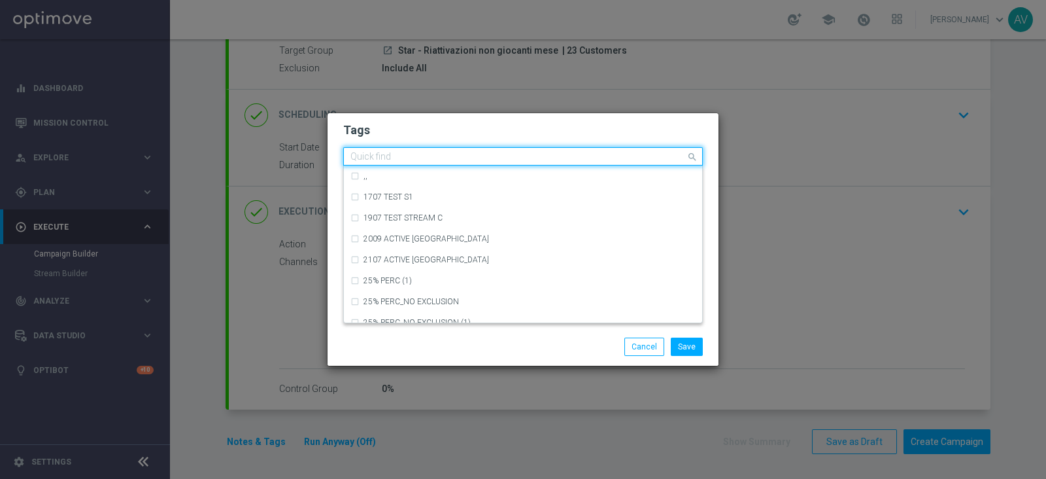
click at [509, 158] on input "text" at bounding box center [519, 157] width 336 height 11
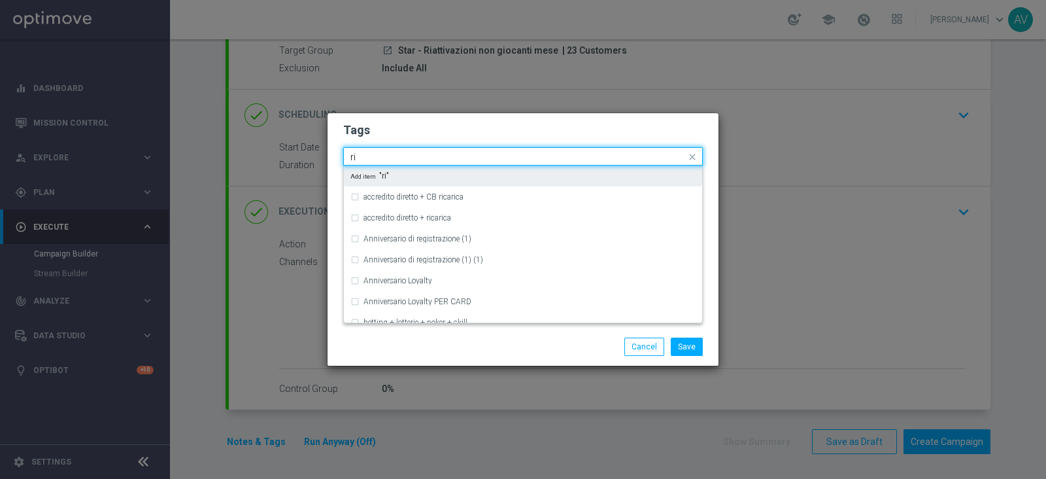
type input "r"
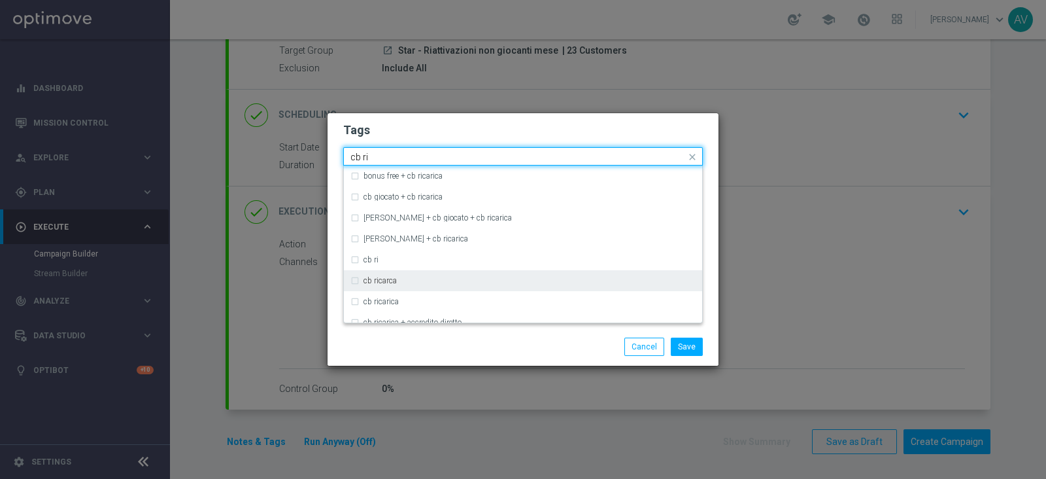
click at [396, 278] on label "cb ricarca" at bounding box center [380, 281] width 33 height 8
type input "cb ri"
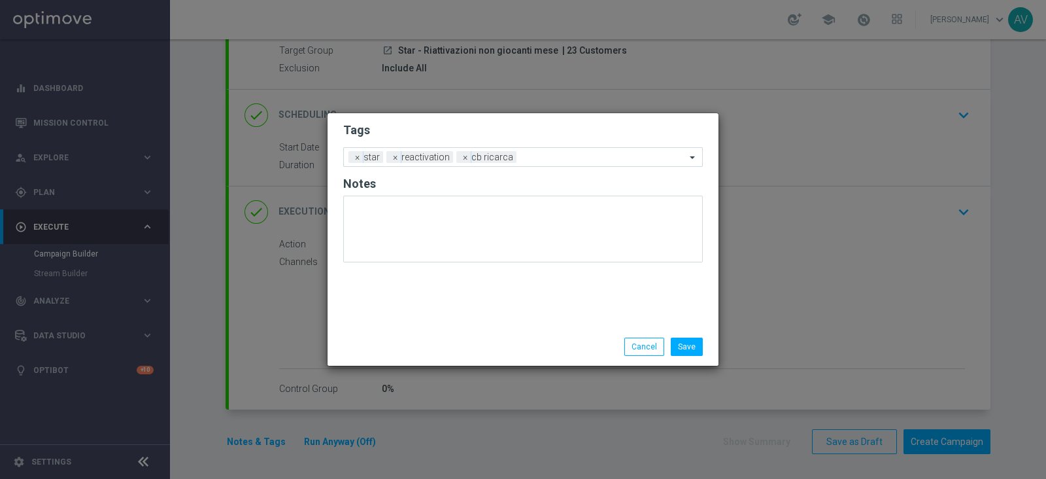
click at [483, 330] on div "Save Cancel" at bounding box center [523, 347] width 391 height 38
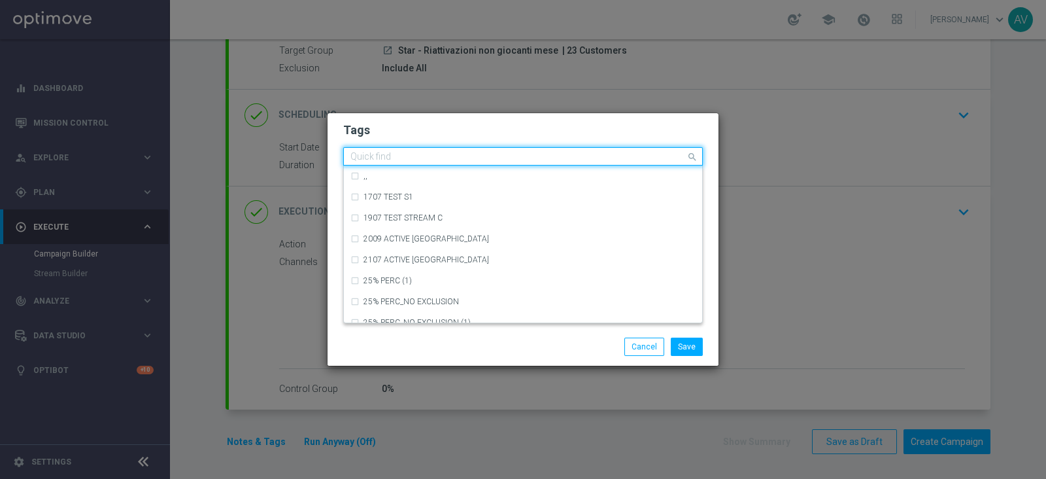
click at [532, 162] on div at bounding box center [517, 158] width 337 height 13
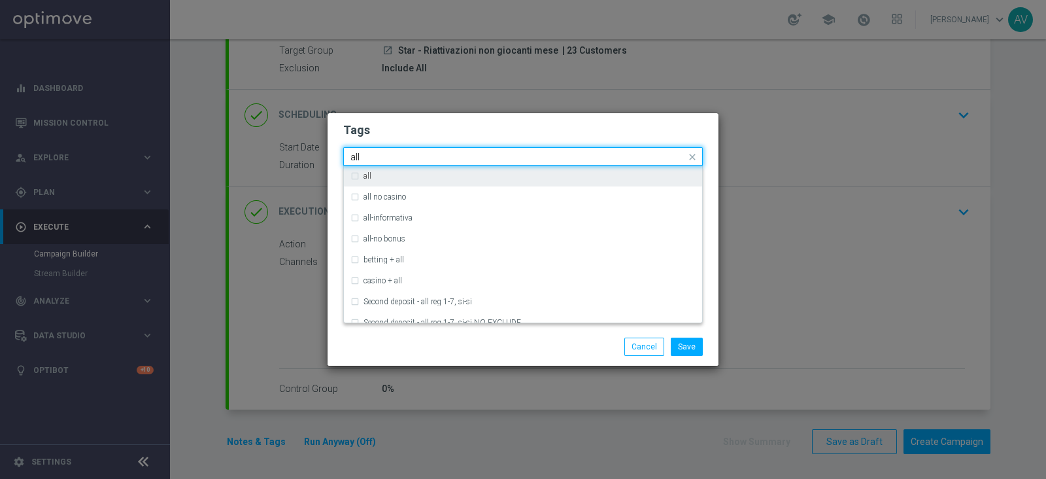
click at [506, 178] on div "all" at bounding box center [530, 176] width 332 height 8
type input "all"
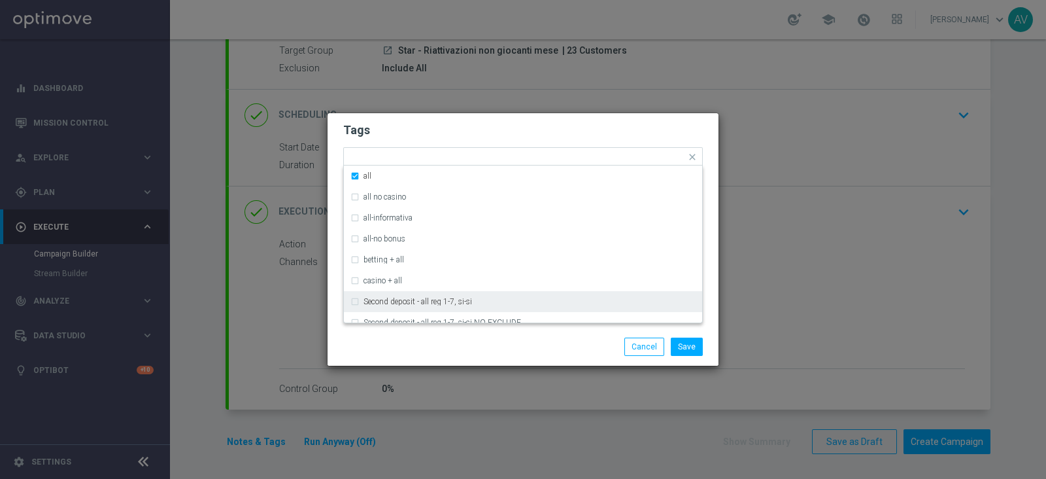
click at [561, 351] on div "Save Cancel" at bounding box center [586, 346] width 253 height 18
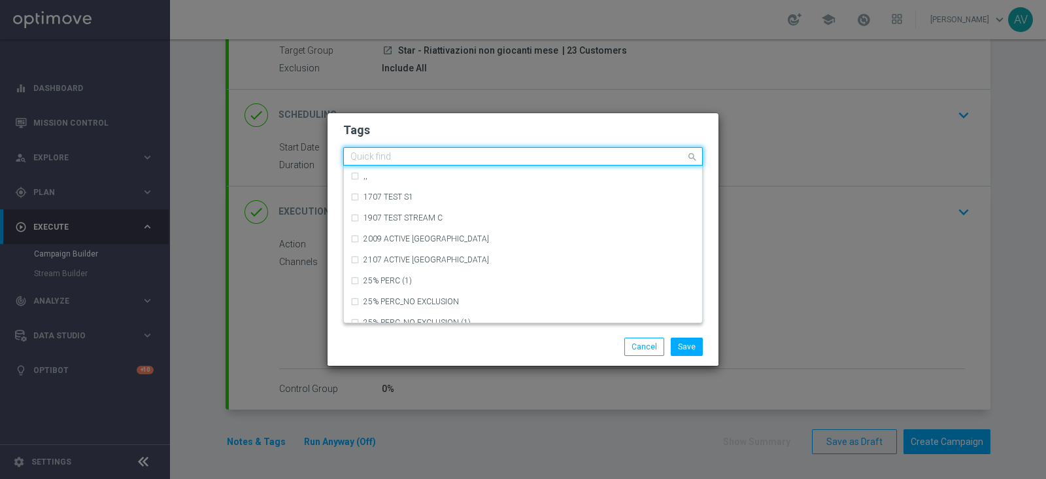
click at [572, 157] on input "text" at bounding box center [519, 157] width 336 height 11
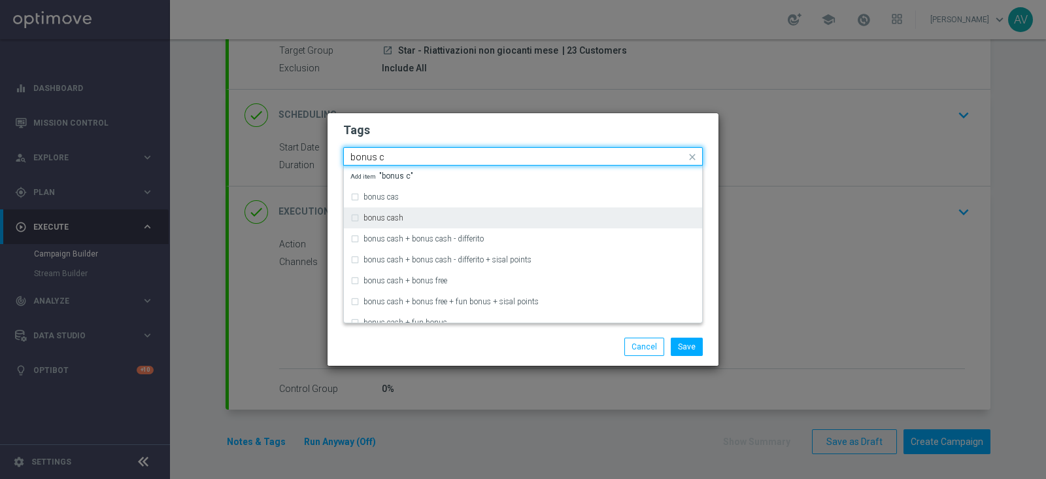
click at [425, 214] on div "bonus cash" at bounding box center [530, 218] width 332 height 8
type input "bonus c"
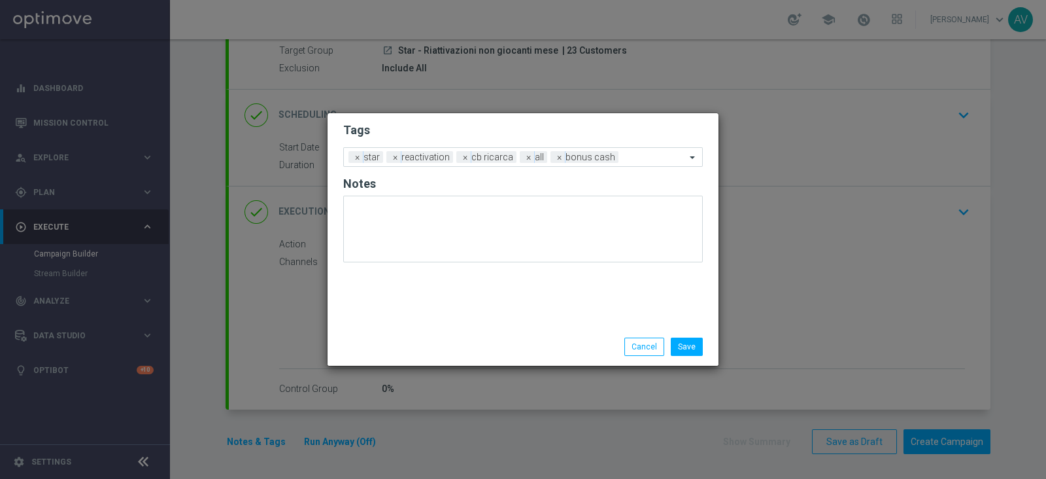
click at [493, 347] on div "Save Cancel" at bounding box center [586, 346] width 253 height 18
click at [690, 341] on button "Save" at bounding box center [687, 346] width 32 height 18
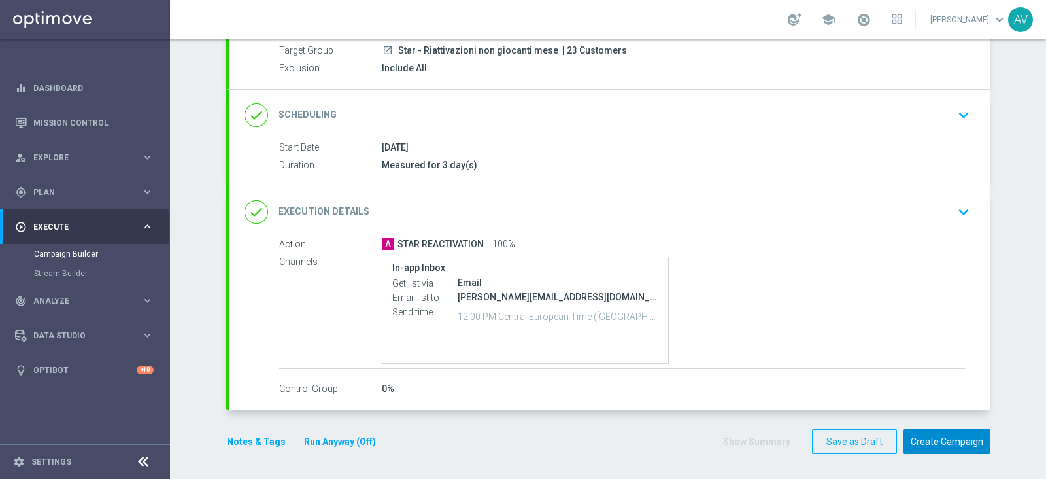
click at [968, 434] on button "Create Campaign" at bounding box center [947, 442] width 87 height 26
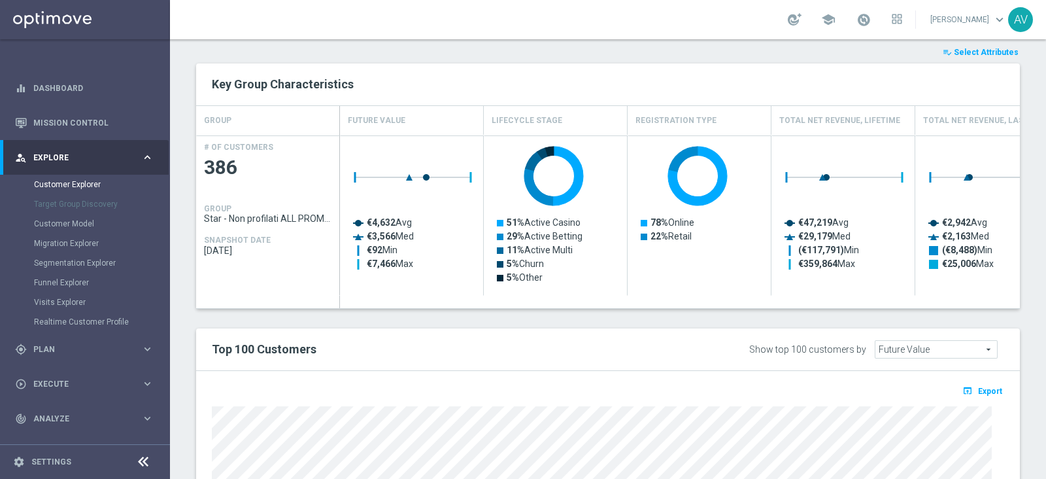
scroll to position [437, 0]
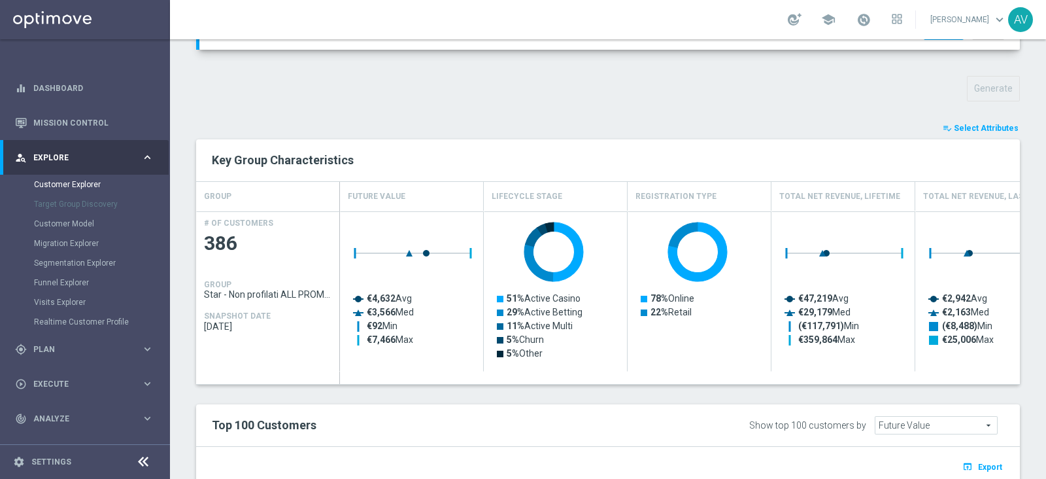
click at [963, 121] on button "playlist_add_check Select Attributes" at bounding box center [981, 128] width 78 height 14
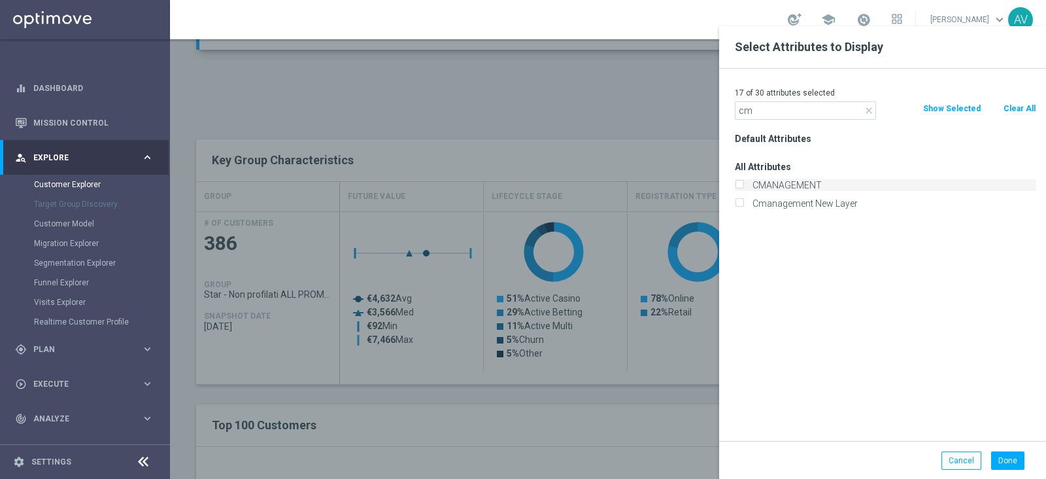
type input "cm"
click at [795, 182] on label "CMANAGEMENT" at bounding box center [892, 185] width 288 height 12
click at [744, 182] on input "CMANAGEMENT" at bounding box center [739, 186] width 9 height 9
checkbox input "true"
click at [1006, 453] on button "Done" at bounding box center [1008, 460] width 33 height 18
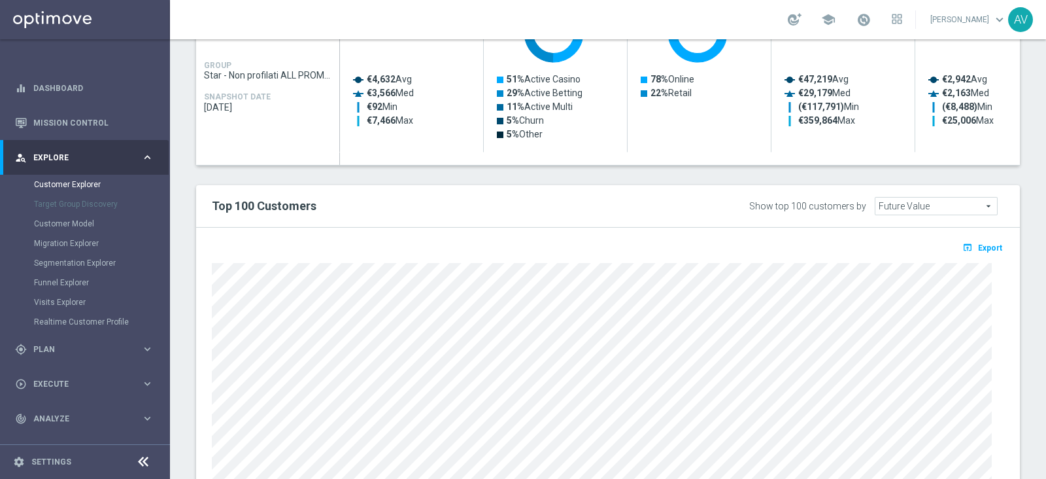
scroll to position [648, 0]
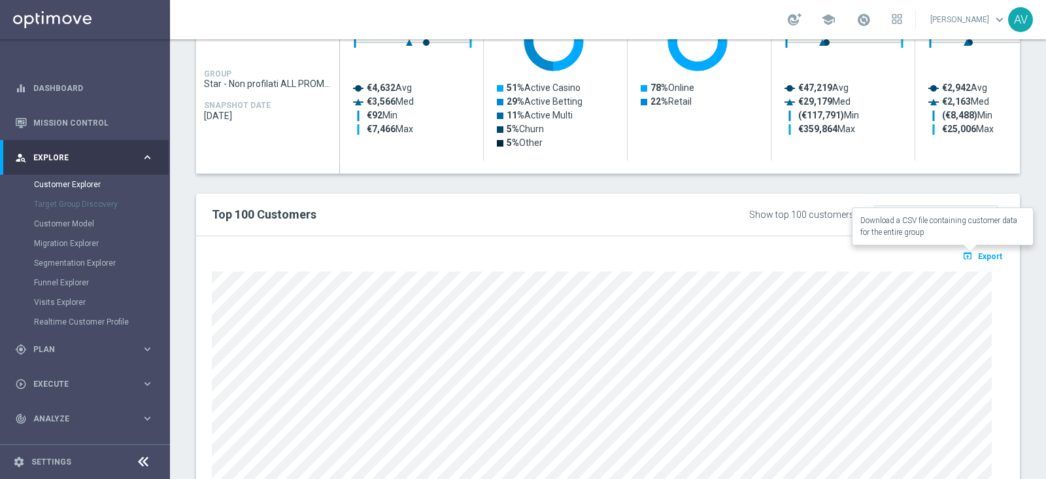
click at [978, 252] on span "Export" at bounding box center [990, 256] width 24 height 9
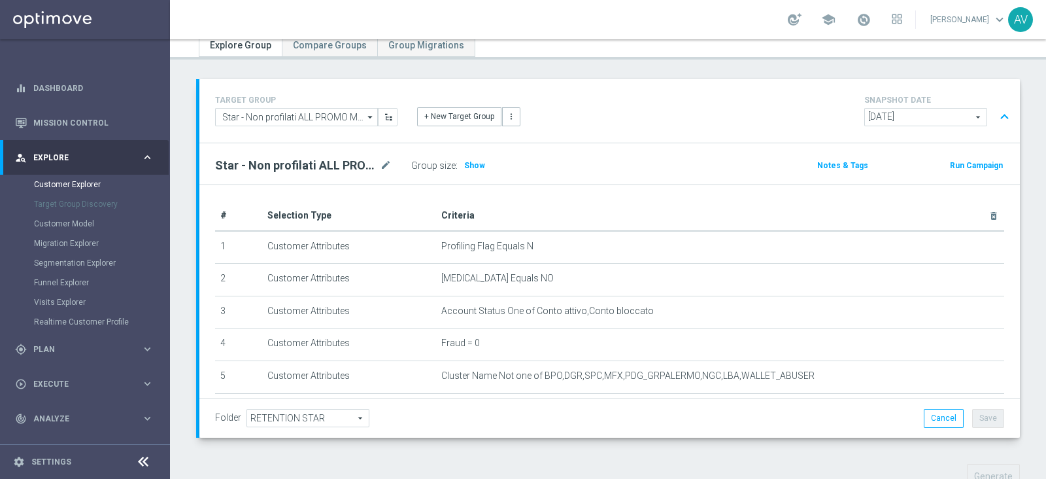
scroll to position [0, 0]
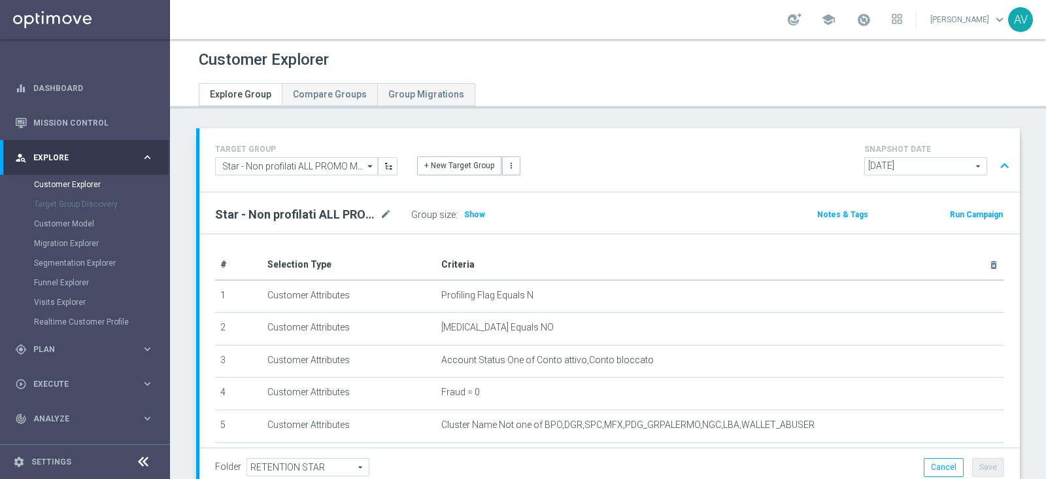
click at [952, 211] on button "Run Campaign" at bounding box center [977, 214] width 56 height 14
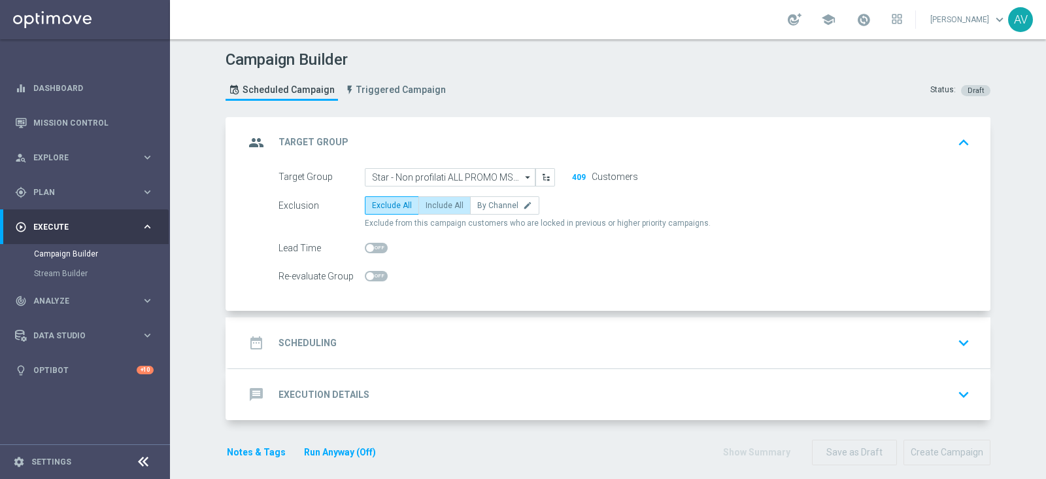
click at [430, 201] on span "Include All" at bounding box center [445, 205] width 38 height 9
click at [430, 203] on input "Include All" at bounding box center [430, 207] width 9 height 9
radio input "true"
click at [265, 144] on div "group Target Group" at bounding box center [297, 143] width 104 height 24
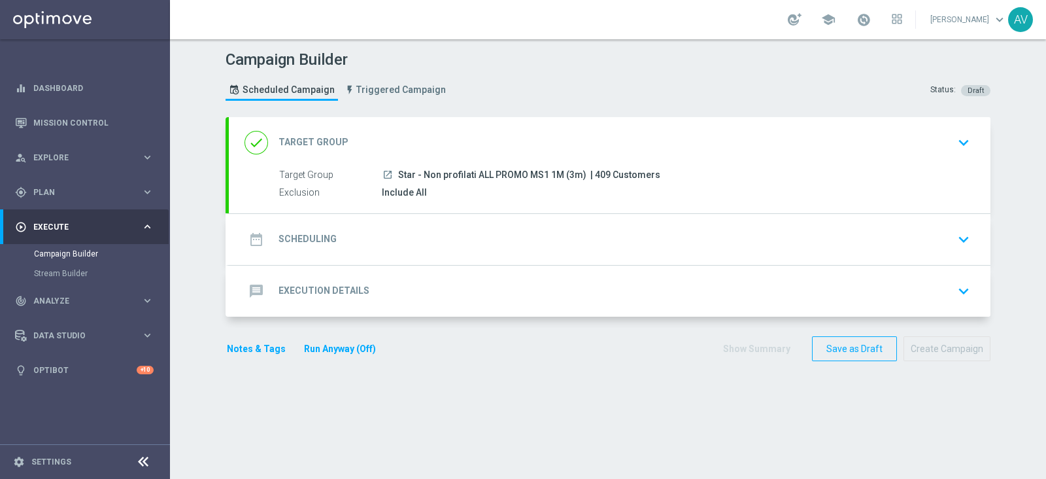
click at [251, 242] on icon "date_range" at bounding box center [257, 240] width 24 height 24
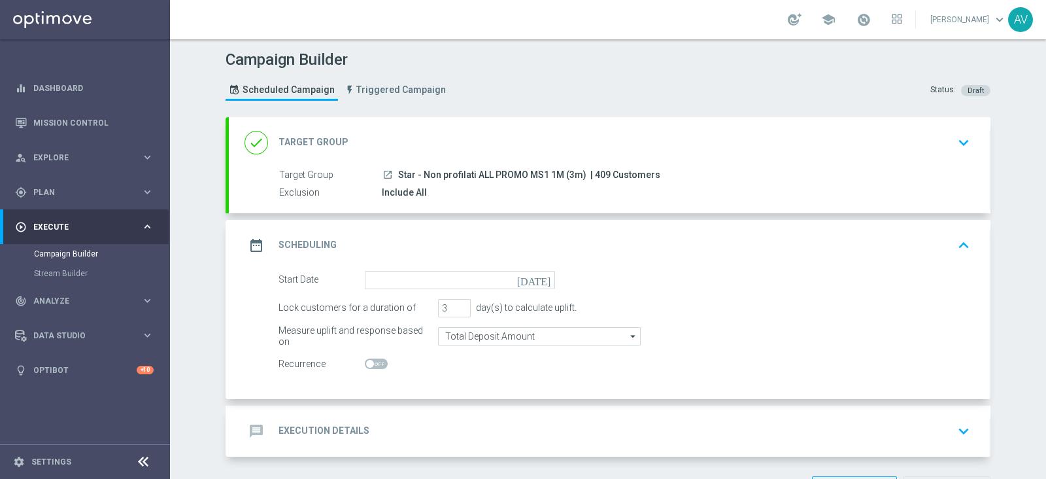
click at [542, 282] on icon "[DATE]" at bounding box center [536, 278] width 39 height 14
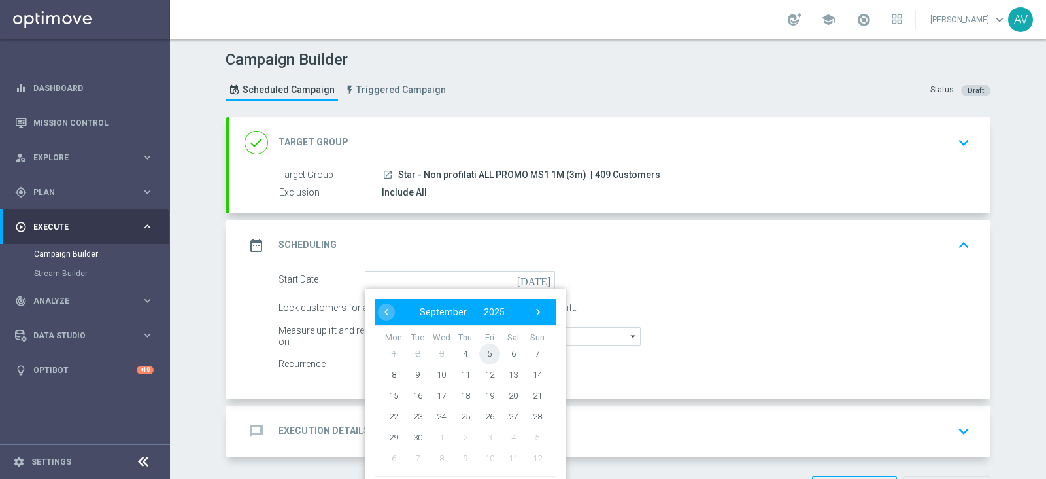
click at [481, 356] on span "5" at bounding box center [489, 353] width 21 height 21
type input "05 Sep 2025"
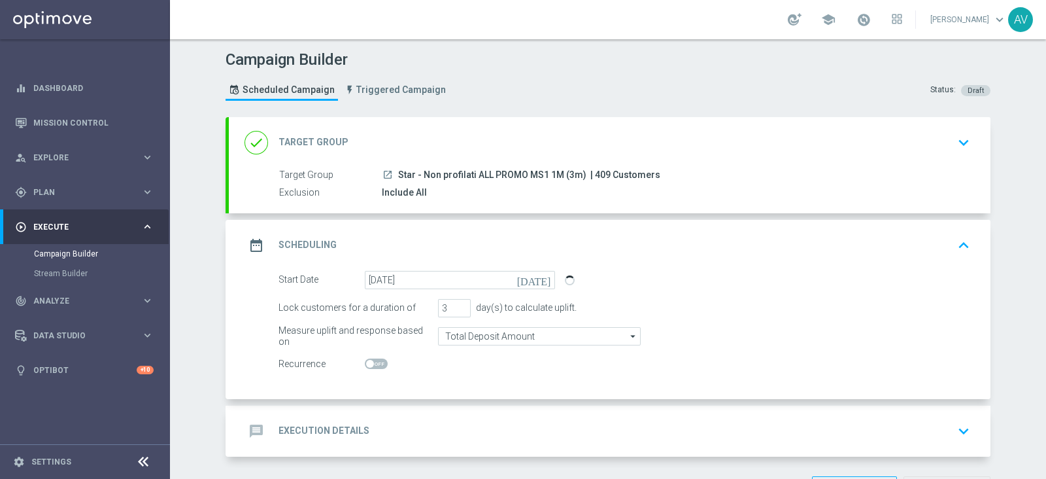
click at [245, 247] on icon "date_range" at bounding box center [257, 245] width 24 height 24
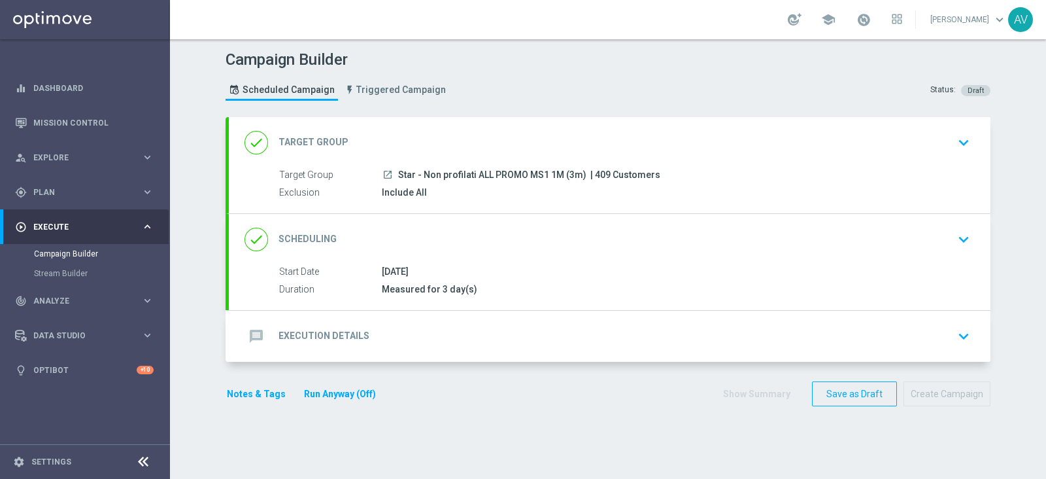
click at [245, 324] on icon "message" at bounding box center [257, 336] width 24 height 24
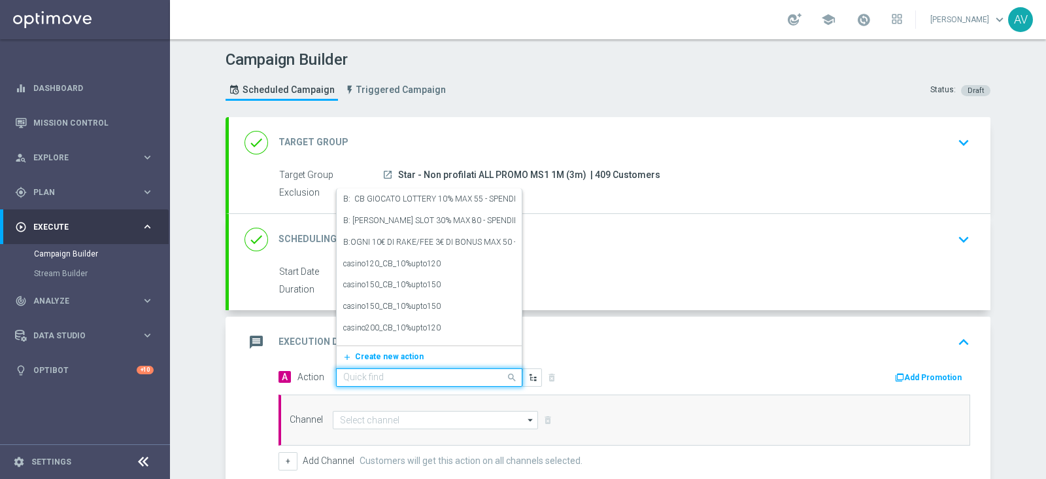
click at [404, 368] on div "Quick find" at bounding box center [429, 377] width 186 height 18
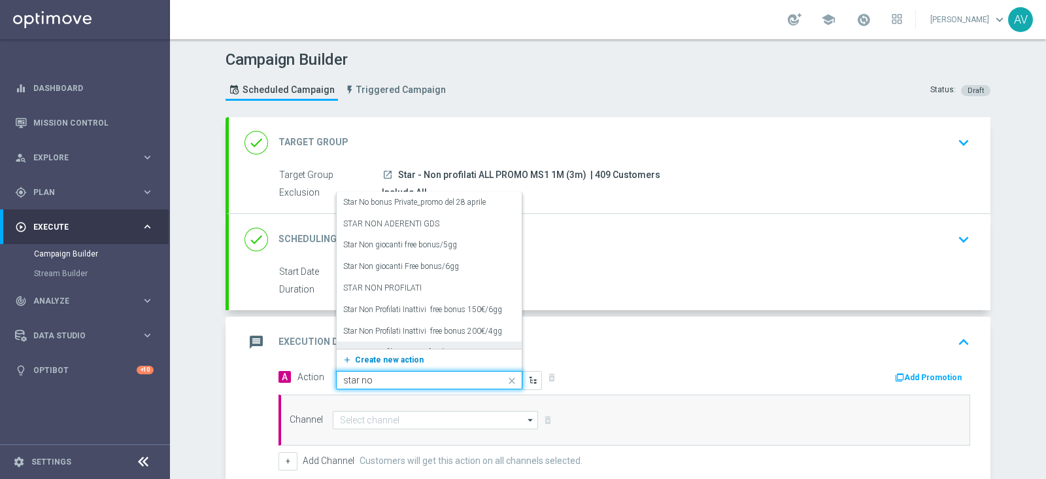
type input "star non"
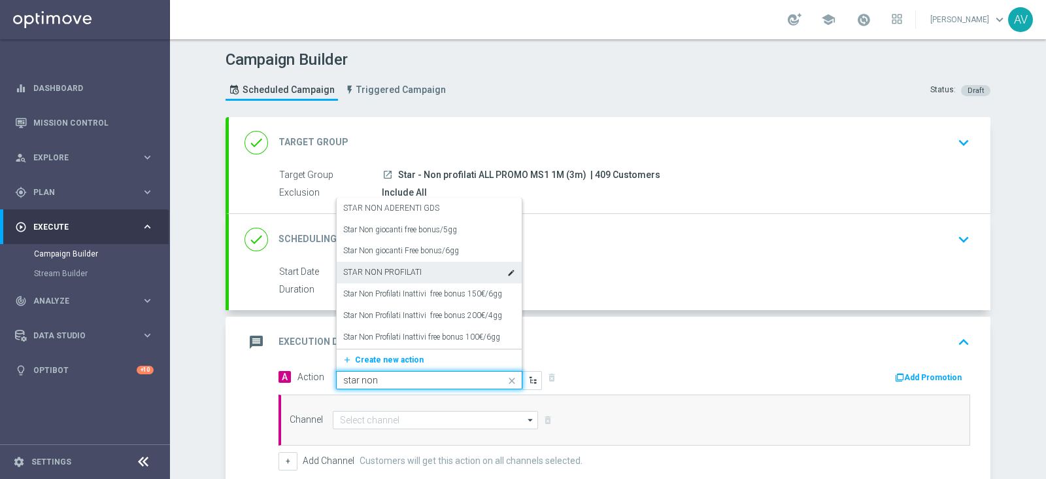
click at [468, 274] on div "STAR NON PROFILATI edit" at bounding box center [429, 273] width 172 height 22
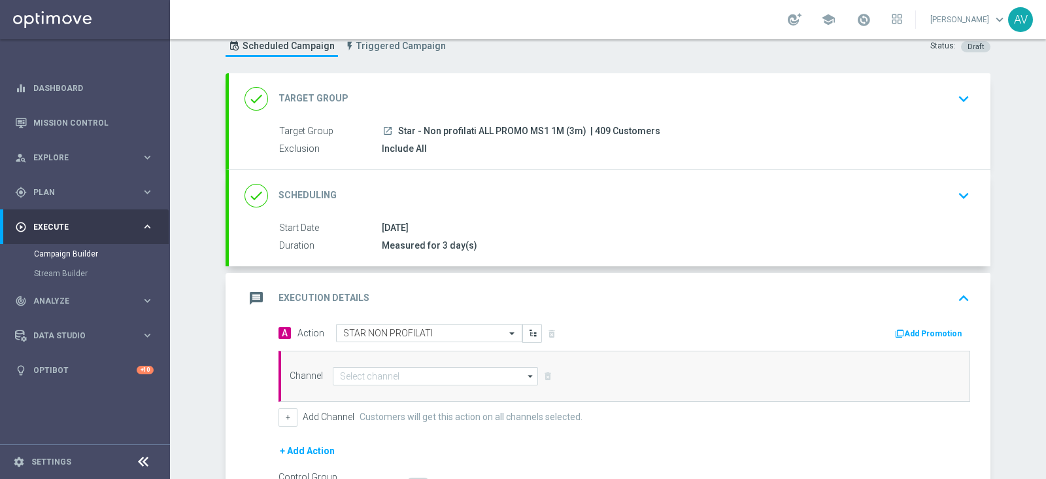
scroll to position [118, 0]
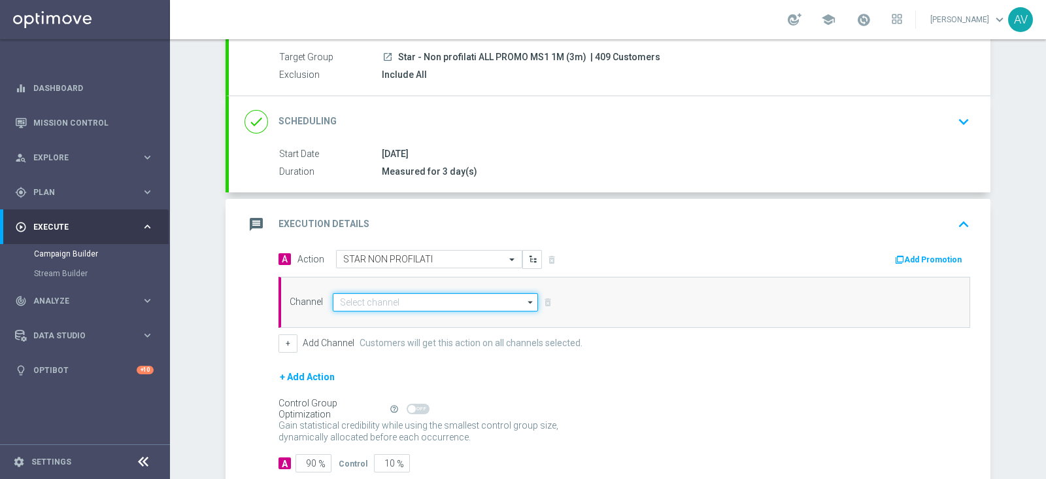
click at [471, 302] on input at bounding box center [435, 302] width 205 height 18
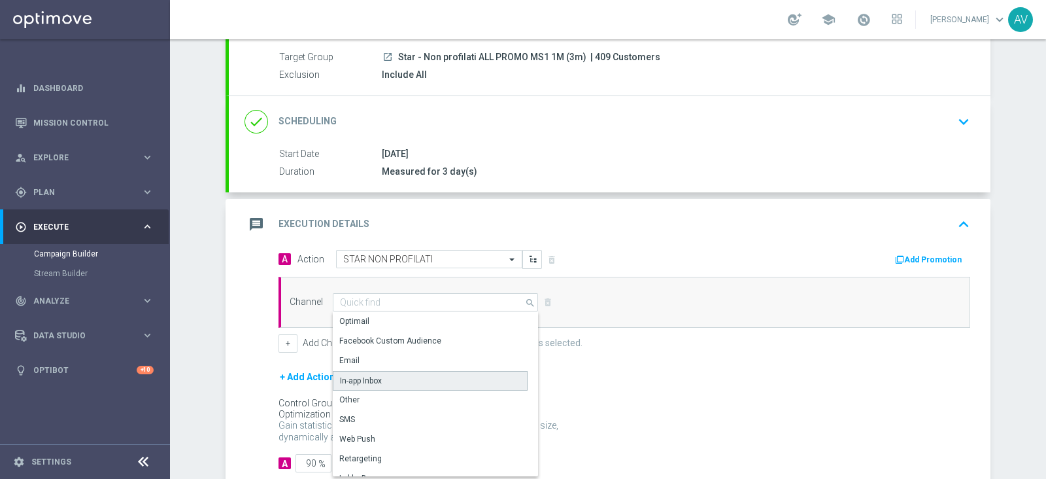
click at [377, 377] on div "In-app Inbox" at bounding box center [430, 381] width 195 height 20
type input "In-app Inbox"
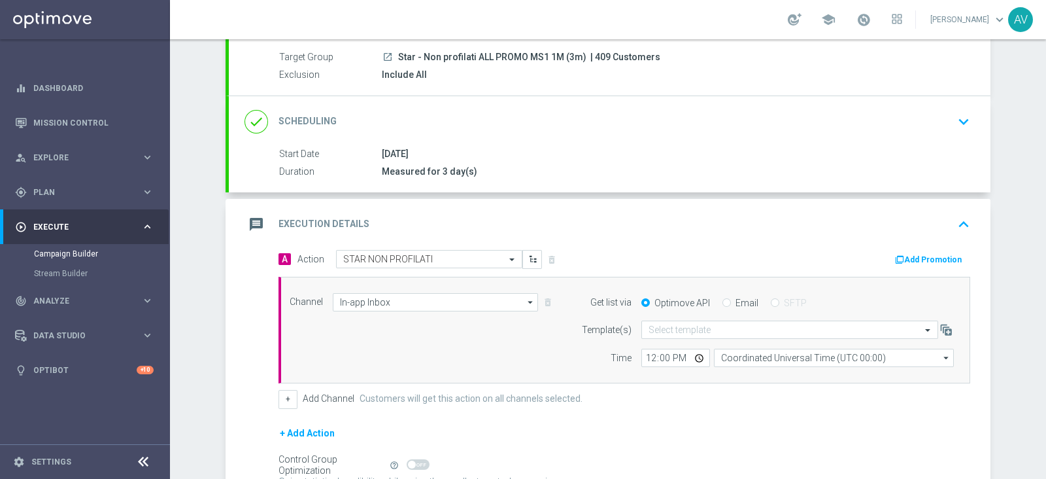
click at [736, 299] on label "Email" at bounding box center [747, 303] width 23 height 12
click at [731, 300] on input "Email" at bounding box center [727, 304] width 9 height 9
radio input "true"
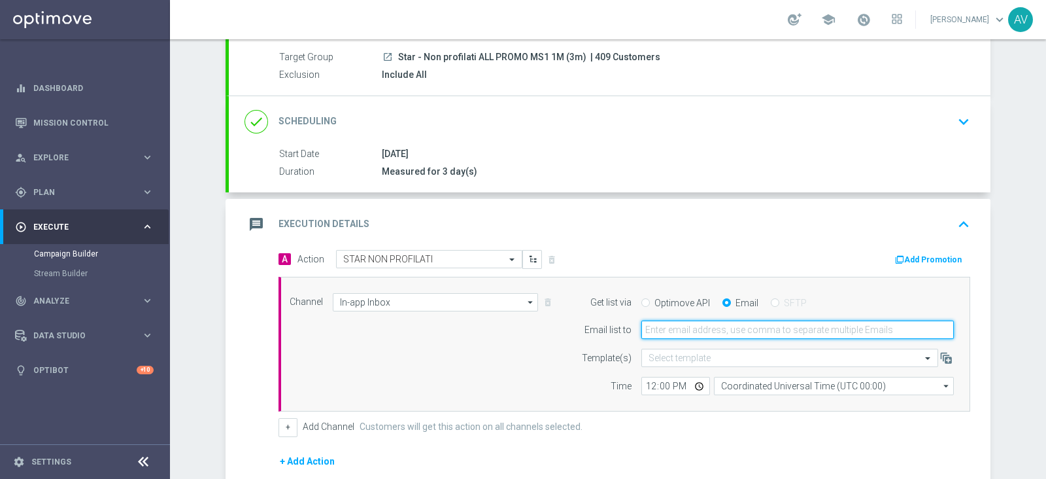
click at [701, 331] on input "email" at bounding box center [798, 329] width 313 height 18
type input "alessandro.vania@sisal.it"
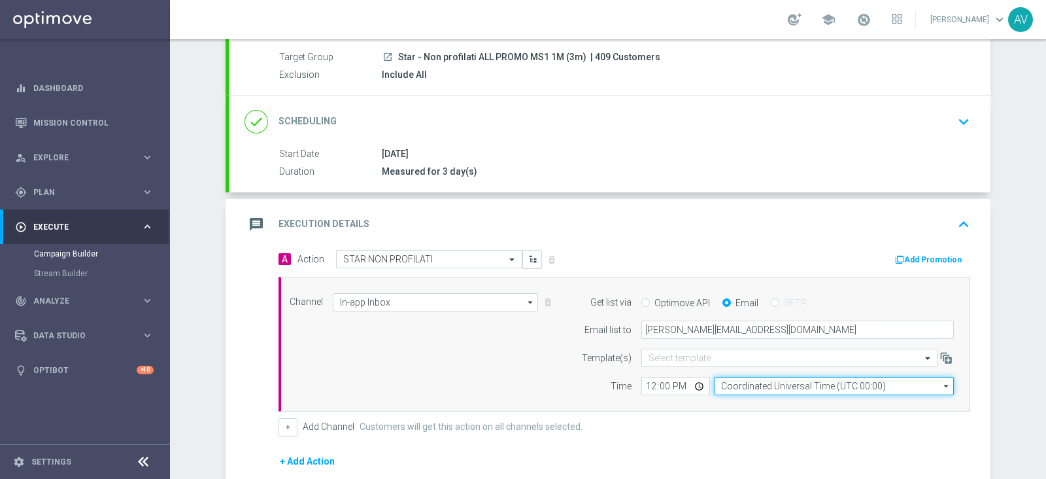
click at [734, 379] on input "Coordinated Universal Time (UTC 00:00)" at bounding box center [834, 386] width 240 height 18
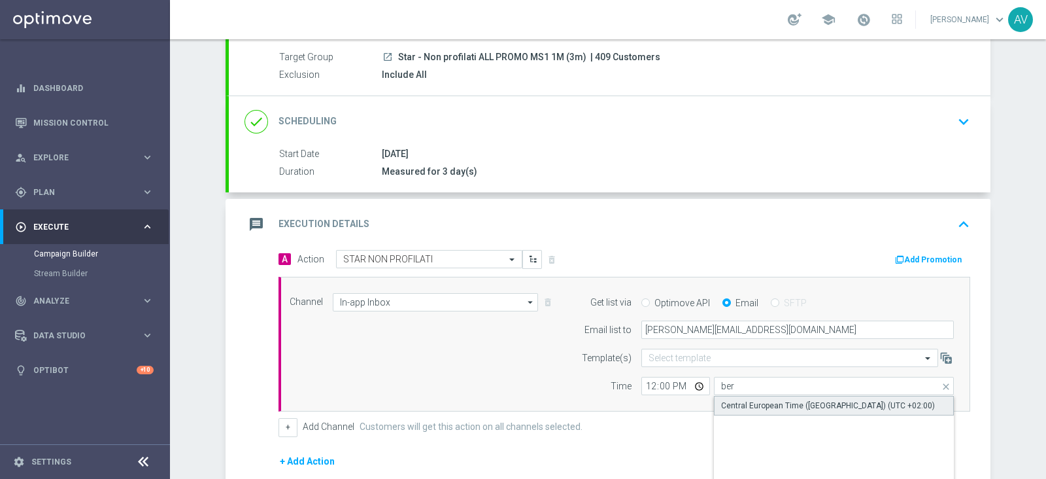
click at [746, 396] on div "Central European Time (Berlin) (UTC +02:00)" at bounding box center [834, 406] width 241 height 20
type input "Central European Time (Berlin) (UTC +02:00)"
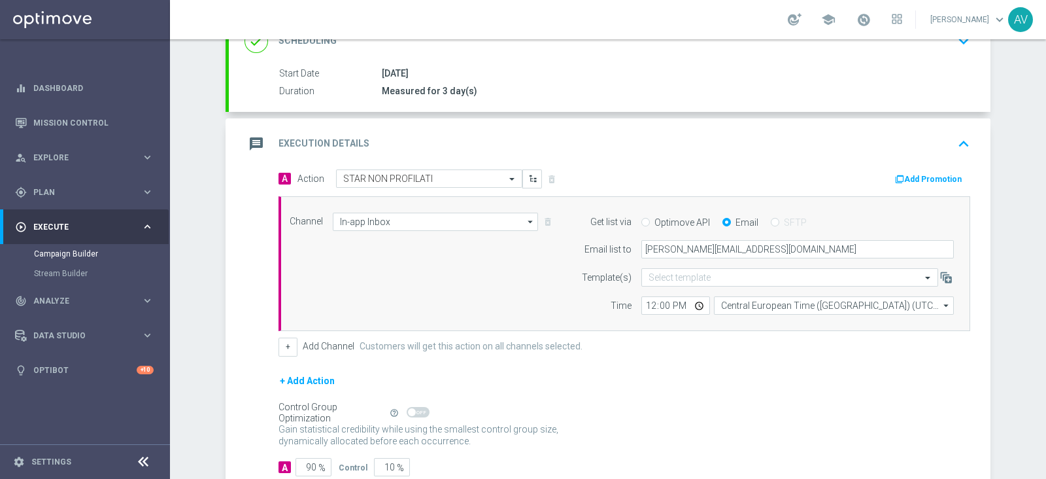
scroll to position [280, 0]
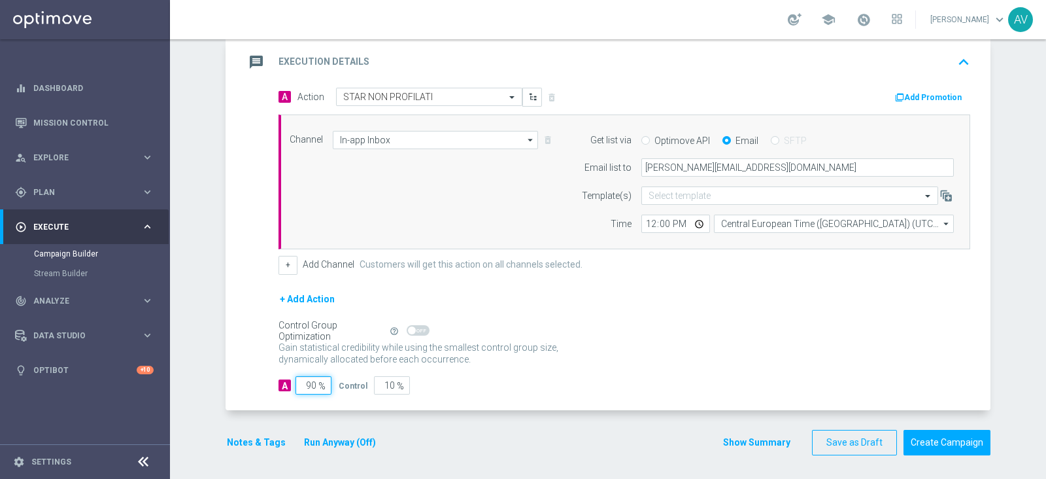
click at [311, 384] on input "90" at bounding box center [314, 385] width 36 height 18
type input "9"
type input "91"
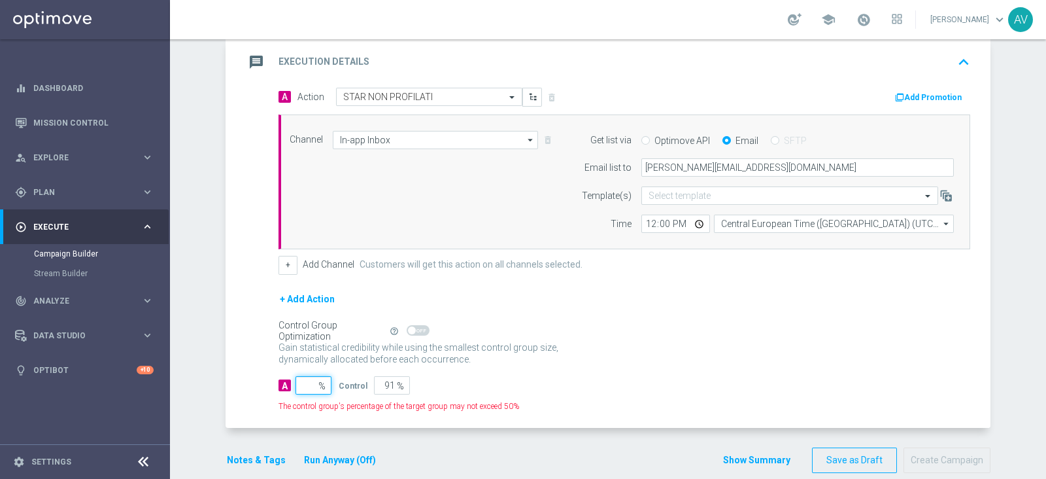
type input "100"
type input "1"
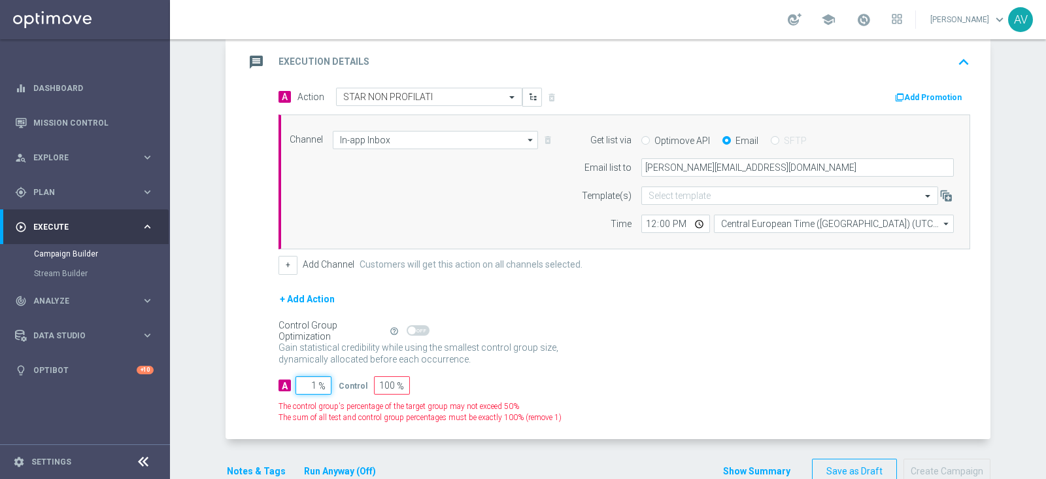
type input "99"
type input "10"
type input "90"
type input "100"
type input "0"
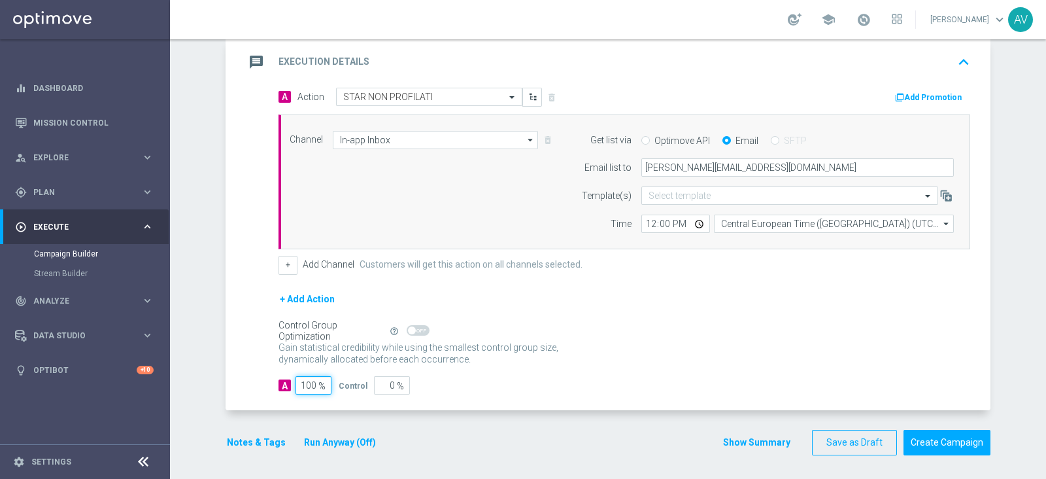
type input "100"
click at [252, 58] on icon "message" at bounding box center [257, 62] width 24 height 24
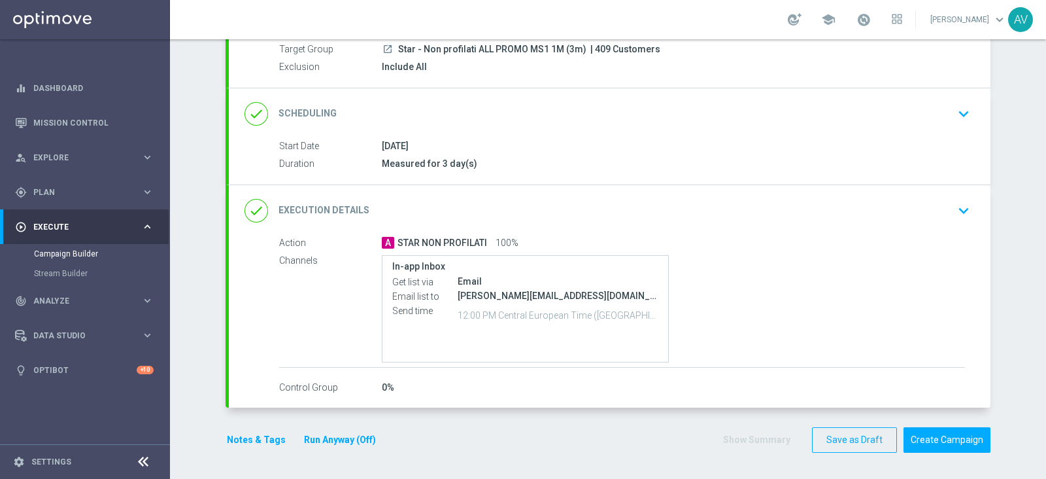
scroll to position [124, 0]
click at [252, 441] on button "Notes & Tags" at bounding box center [256, 442] width 61 height 16
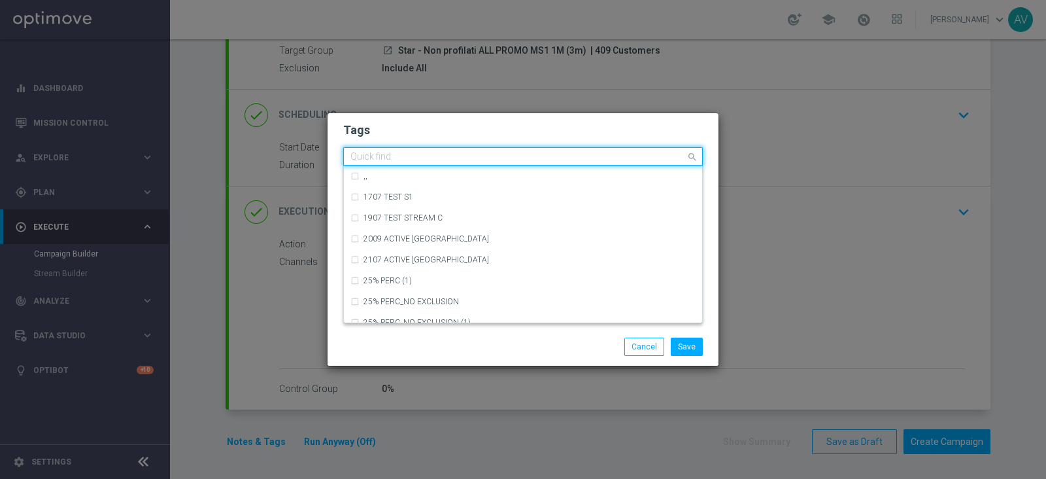
click at [424, 156] on input "text" at bounding box center [519, 157] width 336 height 11
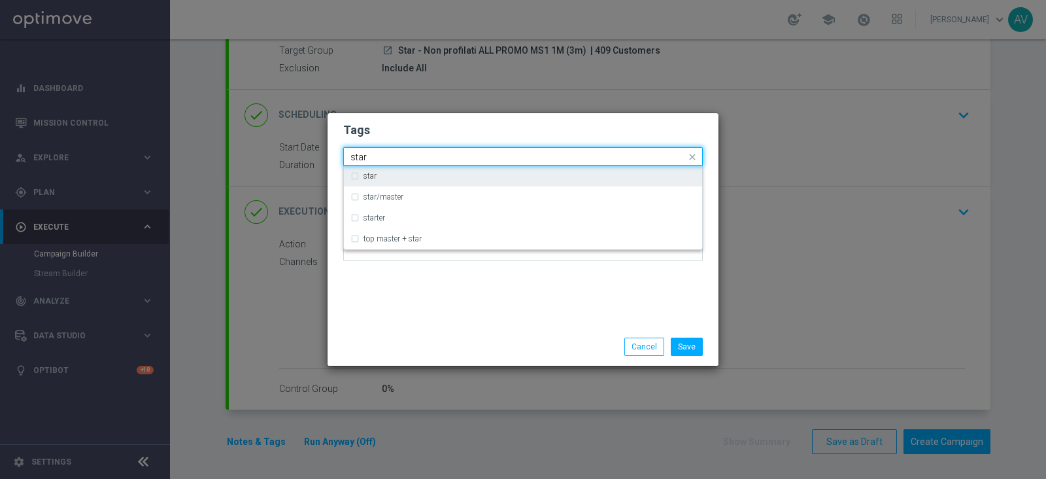
click at [382, 178] on div "star" at bounding box center [530, 176] width 332 height 8
type input "star"
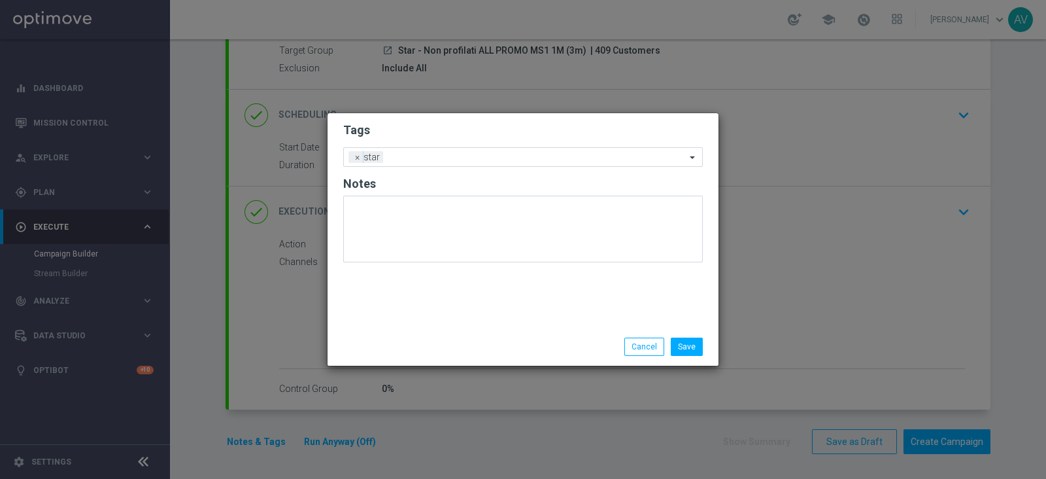
click at [509, 321] on div "Tags Add a new tag × star Notes" at bounding box center [523, 220] width 391 height 215
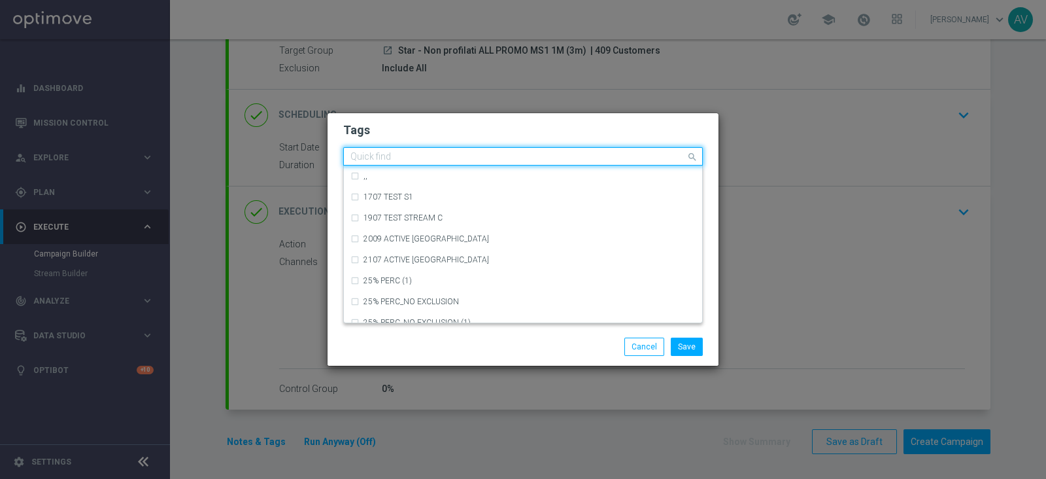
click at [491, 163] on div at bounding box center [517, 158] width 337 height 13
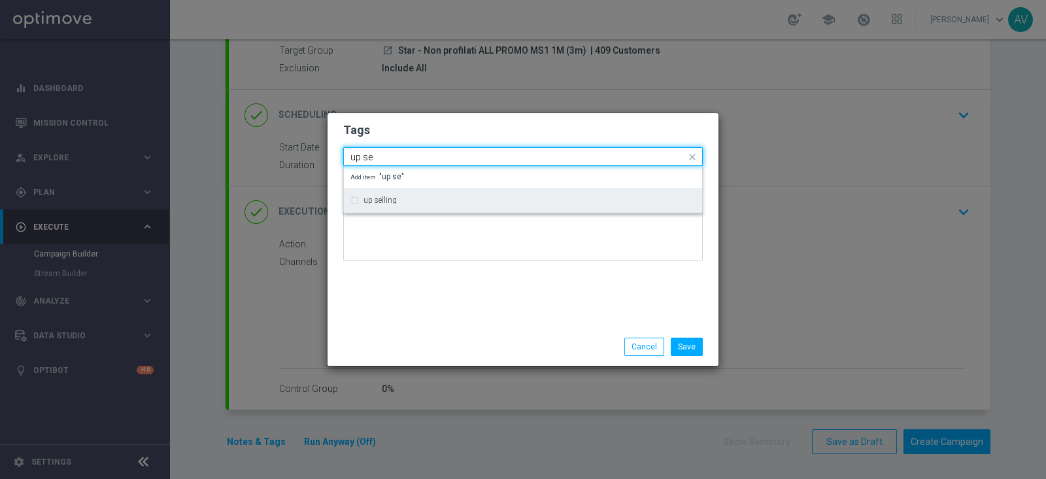
click at [373, 199] on label "up selling" at bounding box center [380, 200] width 33 height 8
type input "up se"
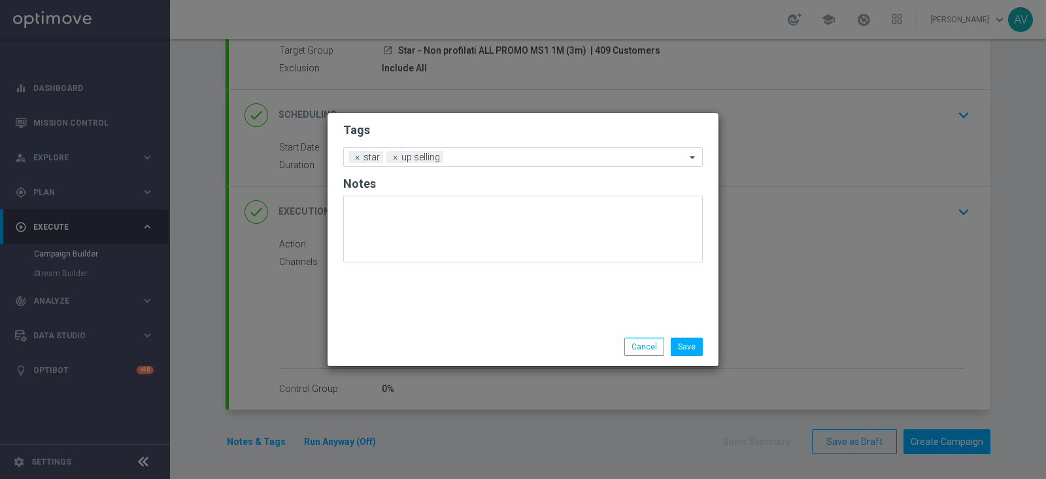
click at [441, 278] on div "Tags Add a new tag × star × up selling Notes" at bounding box center [523, 220] width 391 height 215
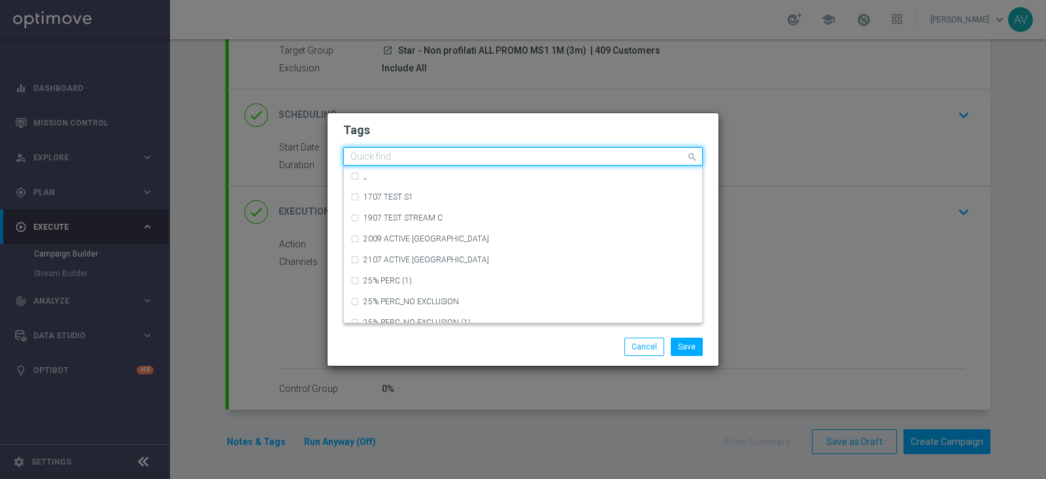
click at [532, 162] on input "text" at bounding box center [519, 157] width 336 height 11
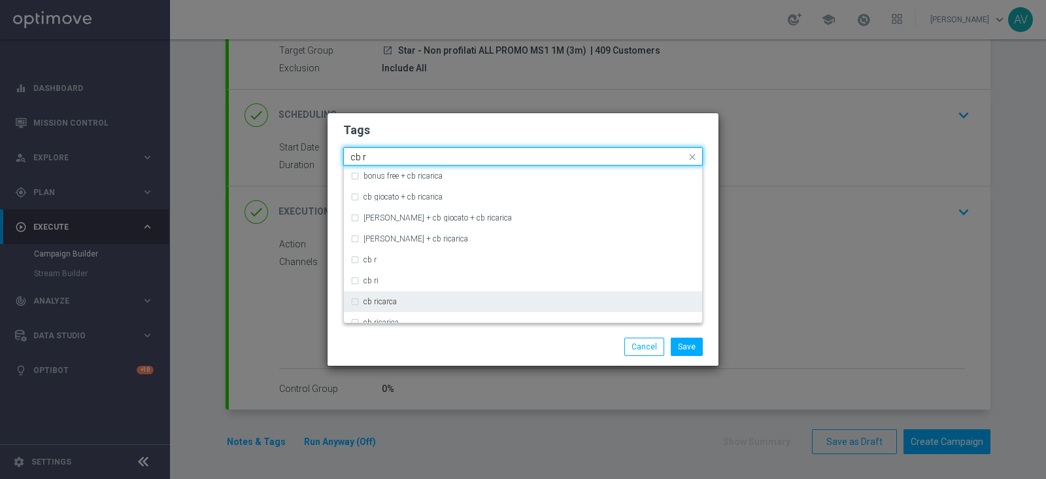
click at [384, 298] on label "cb ricarca" at bounding box center [380, 302] width 33 height 8
type input "cb r"
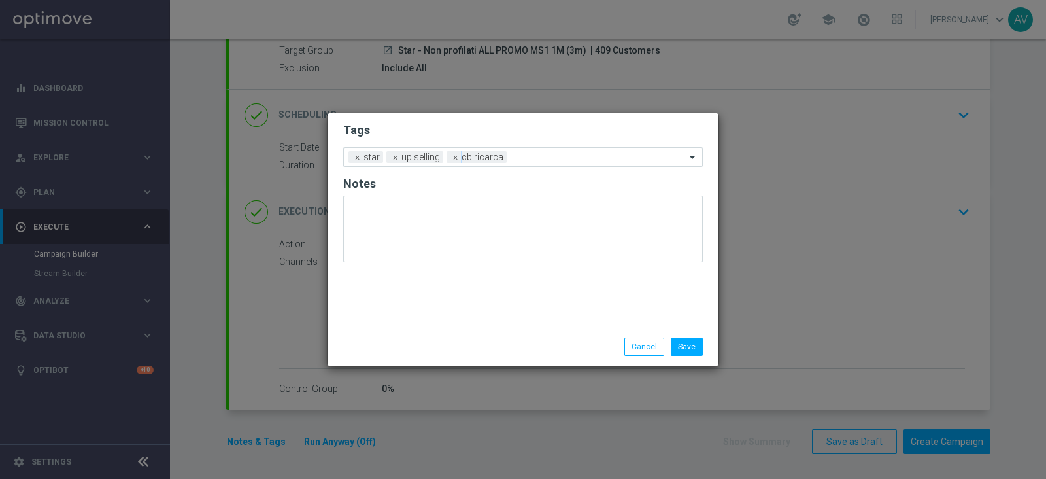
click at [444, 344] on div "Save Cancel" at bounding box center [523, 346] width 379 height 18
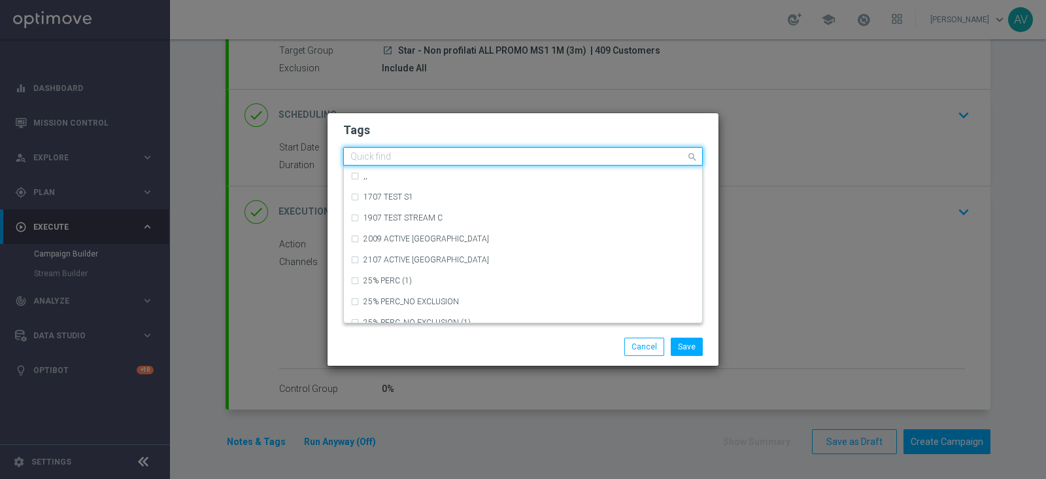
click at [519, 153] on input "text" at bounding box center [519, 157] width 336 height 11
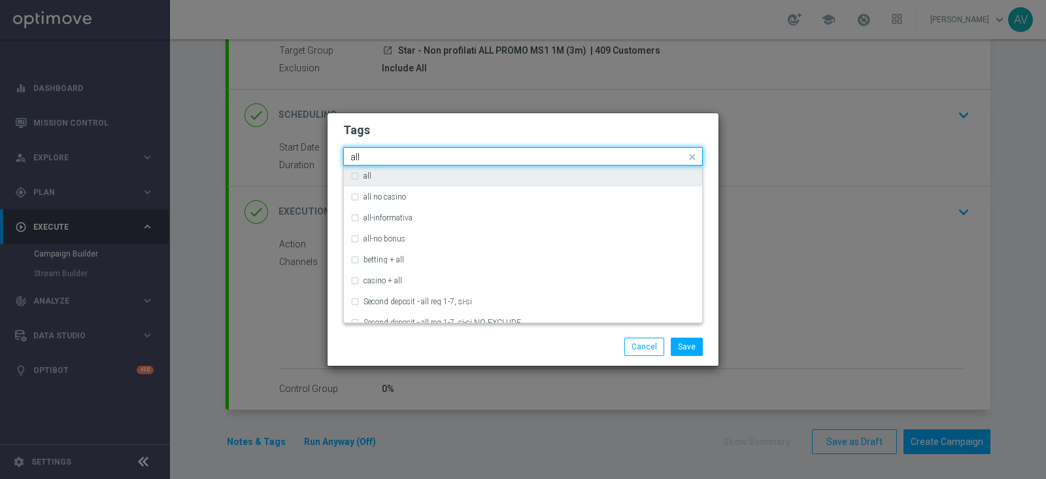
click at [447, 179] on div "all" at bounding box center [530, 176] width 332 height 8
type input "all"
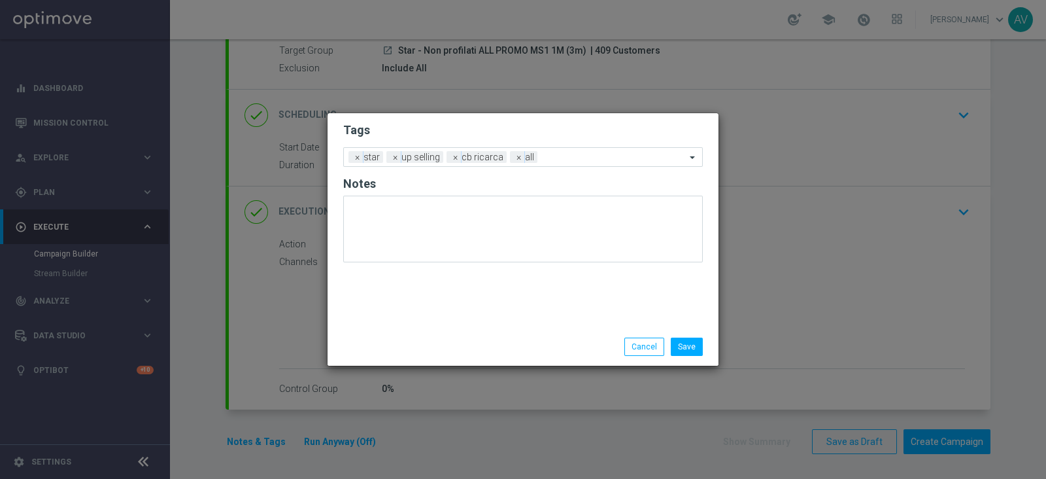
click at [566, 351] on div "Save Cancel" at bounding box center [586, 346] width 253 height 18
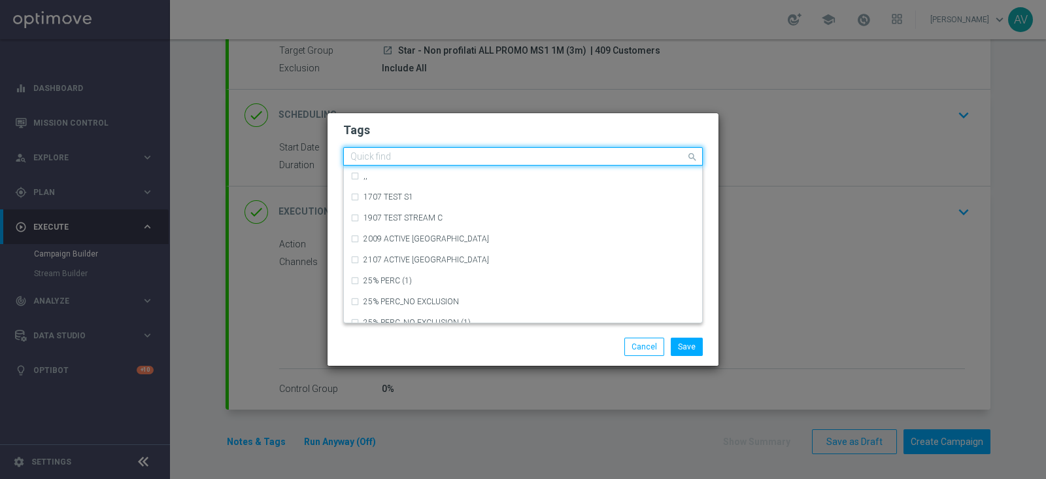
click at [574, 156] on input "text" at bounding box center [519, 157] width 336 height 11
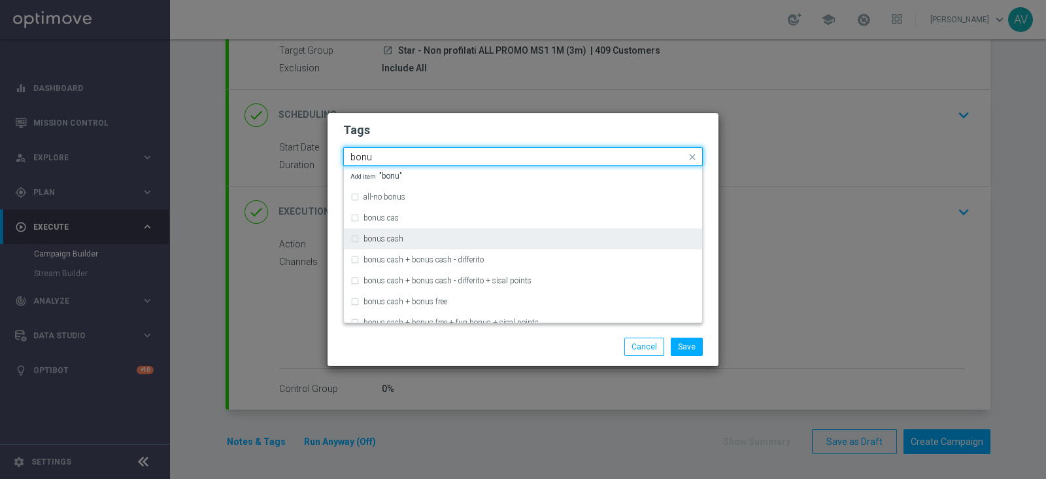
click at [389, 240] on label "bonus cash" at bounding box center [384, 239] width 40 height 8
type input "bonu"
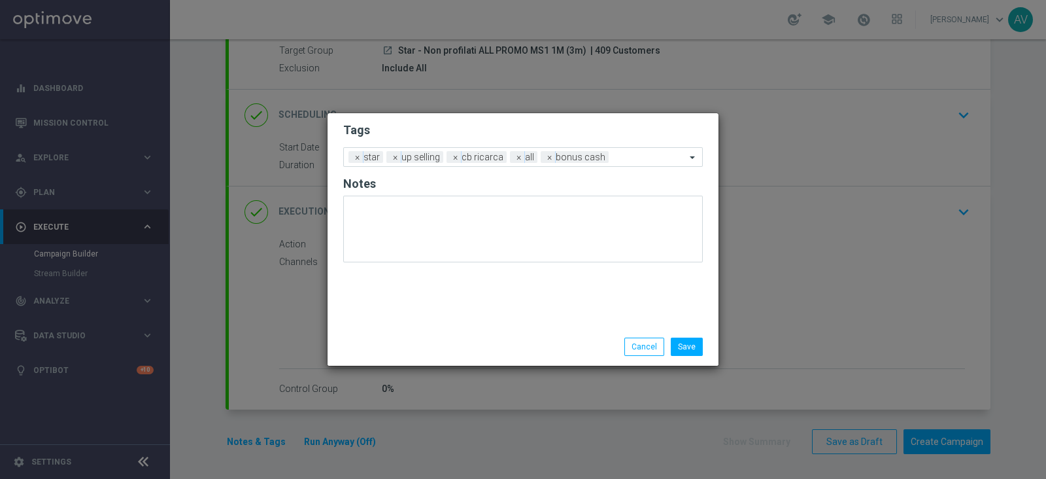
click at [485, 333] on div "Save Cancel" at bounding box center [523, 347] width 391 height 38
click at [691, 341] on button "Save" at bounding box center [687, 346] width 32 height 18
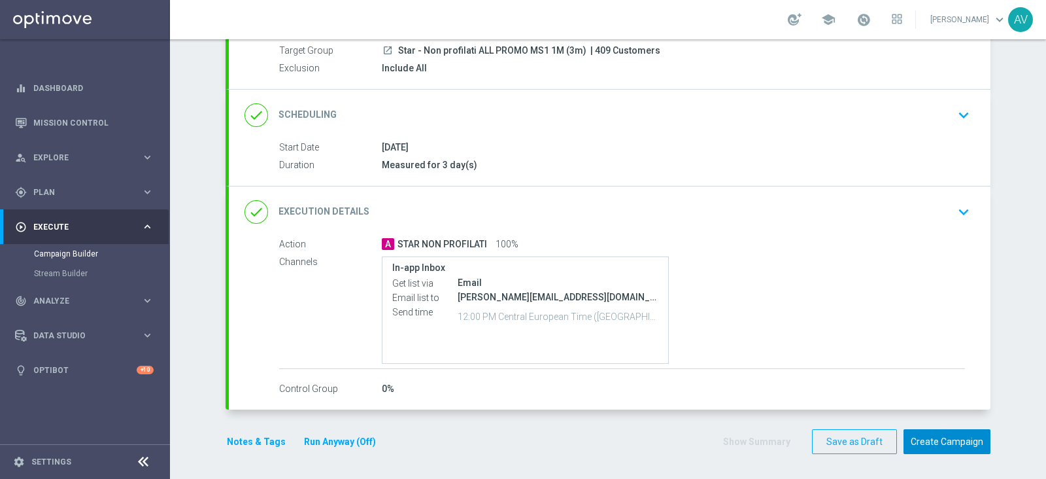
click at [951, 438] on button "Create Campaign" at bounding box center [947, 442] width 87 height 26
